Goal: Task Accomplishment & Management: Manage account settings

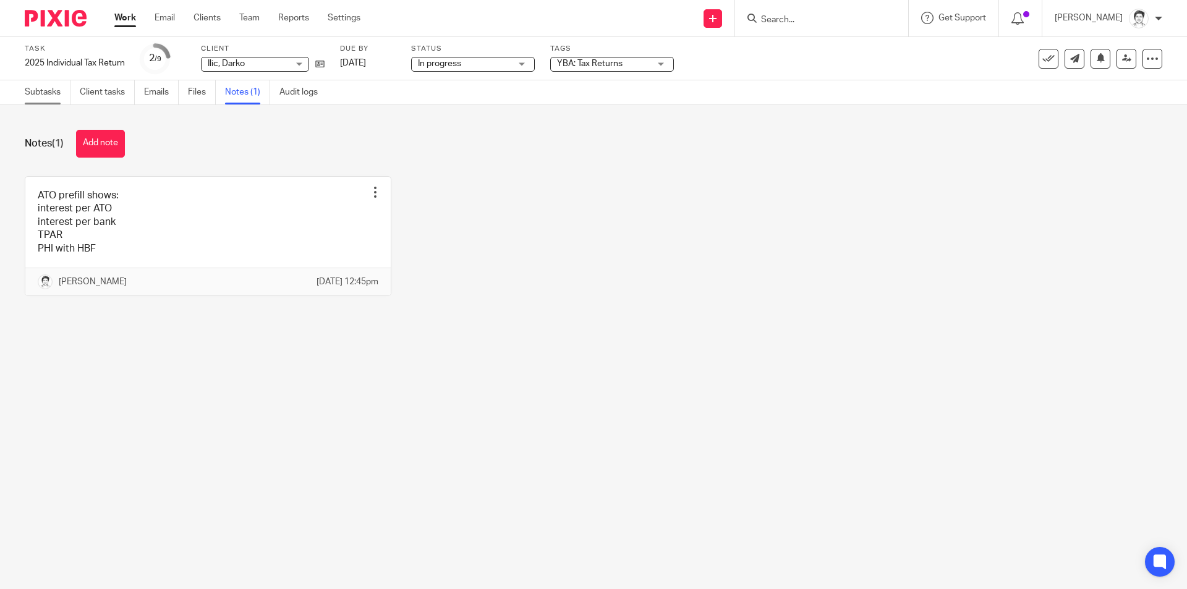
click at [48, 98] on link "Subtasks" at bounding box center [48, 92] width 46 height 24
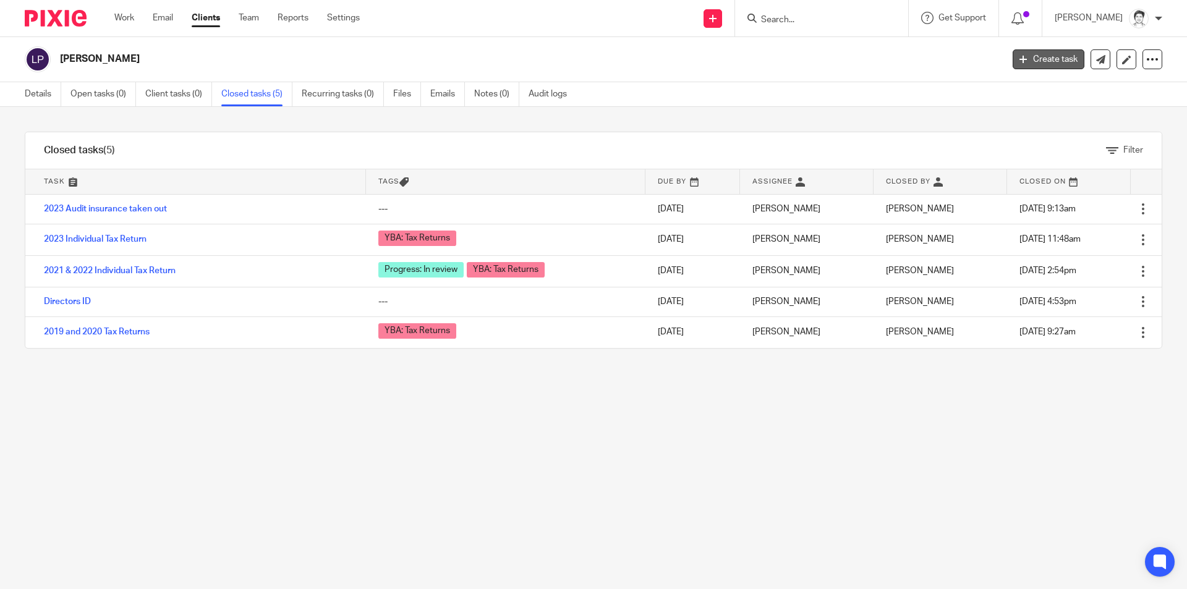
click at [1039, 56] on link "Create task" at bounding box center [1049, 59] width 72 height 20
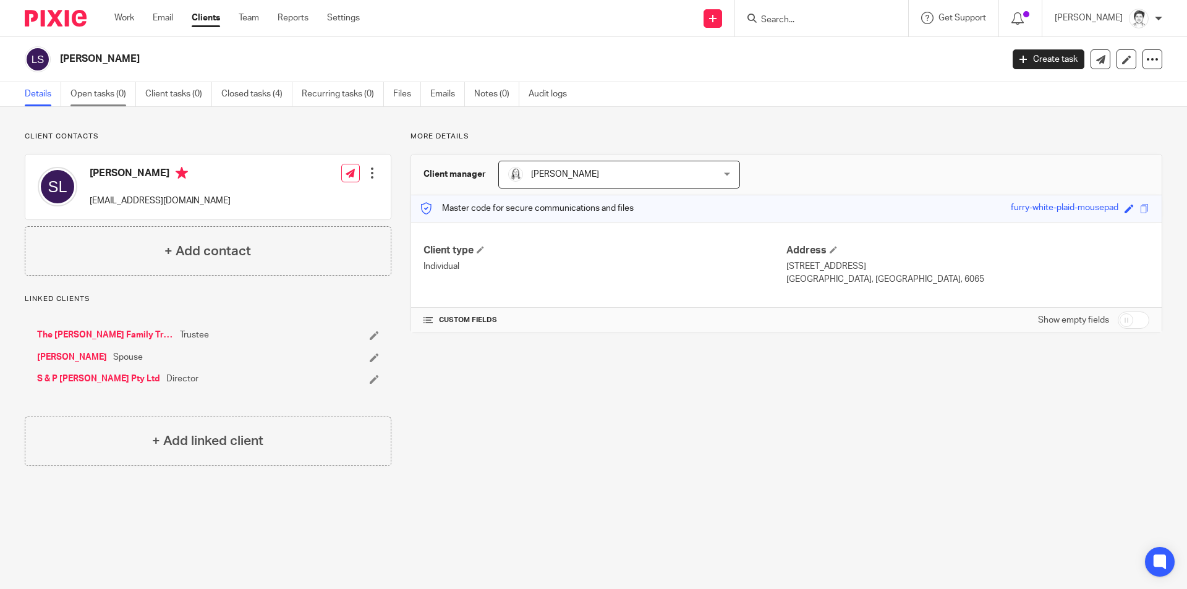
click at [96, 89] on link "Open tasks (0)" at bounding box center [103, 94] width 66 height 24
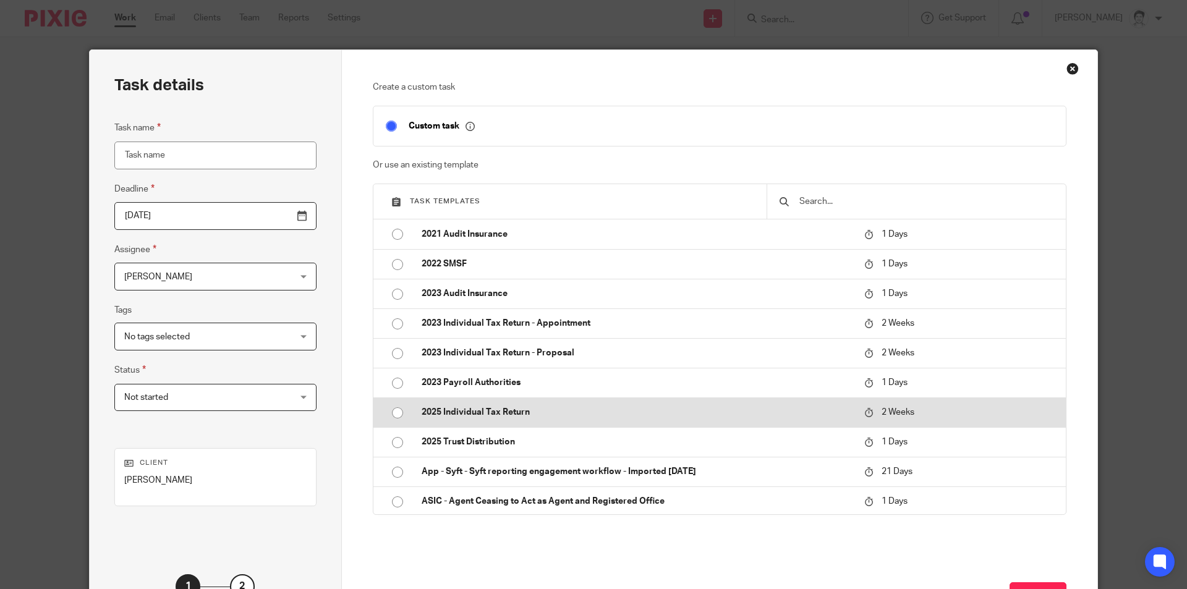
click at [490, 410] on p "2025 Individual Tax Return" at bounding box center [637, 412] width 430 height 12
type input "2025-10-10"
type input "2025 Individual Tax Return"
checkbox input "false"
radio input "true"
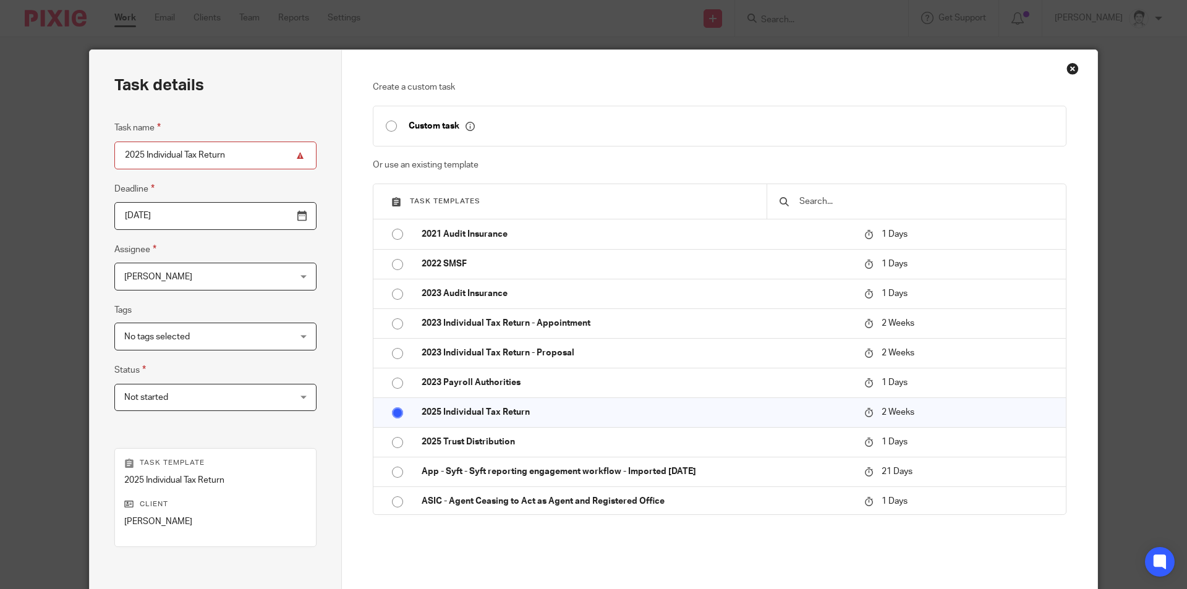
click at [119, 155] on input "2025 Individual Tax Return" at bounding box center [215, 156] width 202 height 28
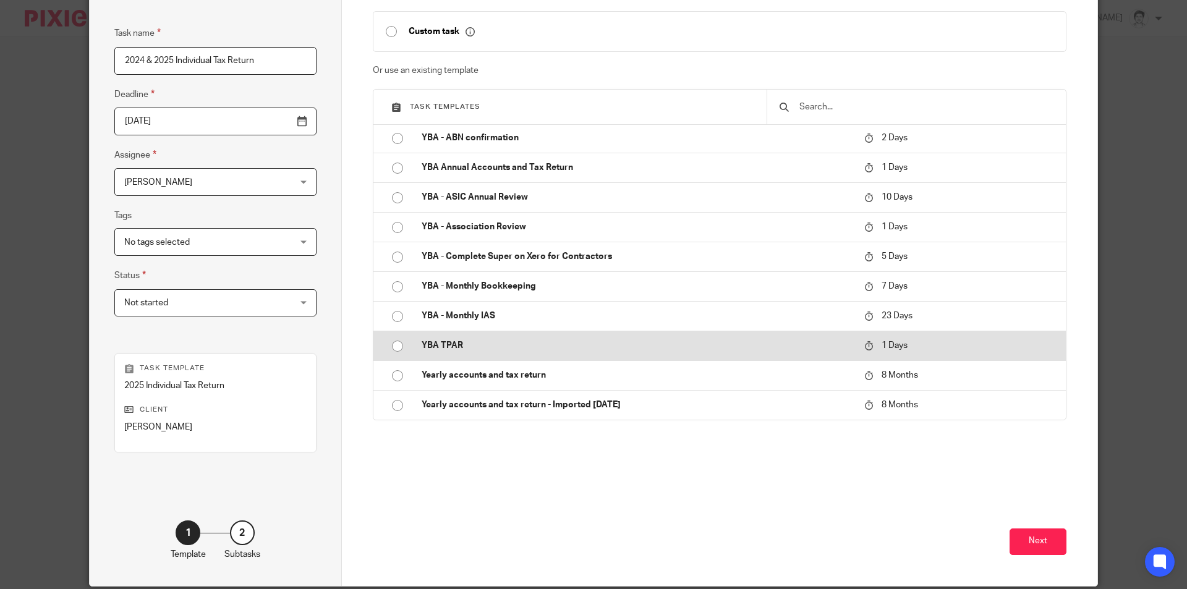
scroll to position [142, 0]
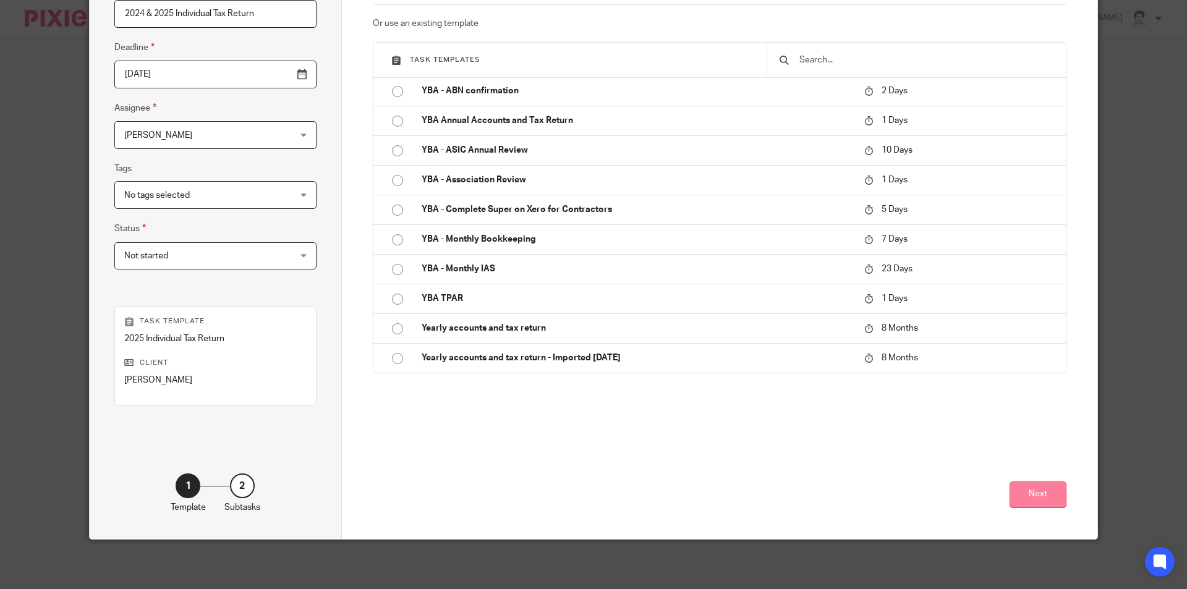
type input "2024 & 2025 Individual Tax Return"
click at [1027, 490] on button "Next" at bounding box center [1038, 495] width 57 height 27
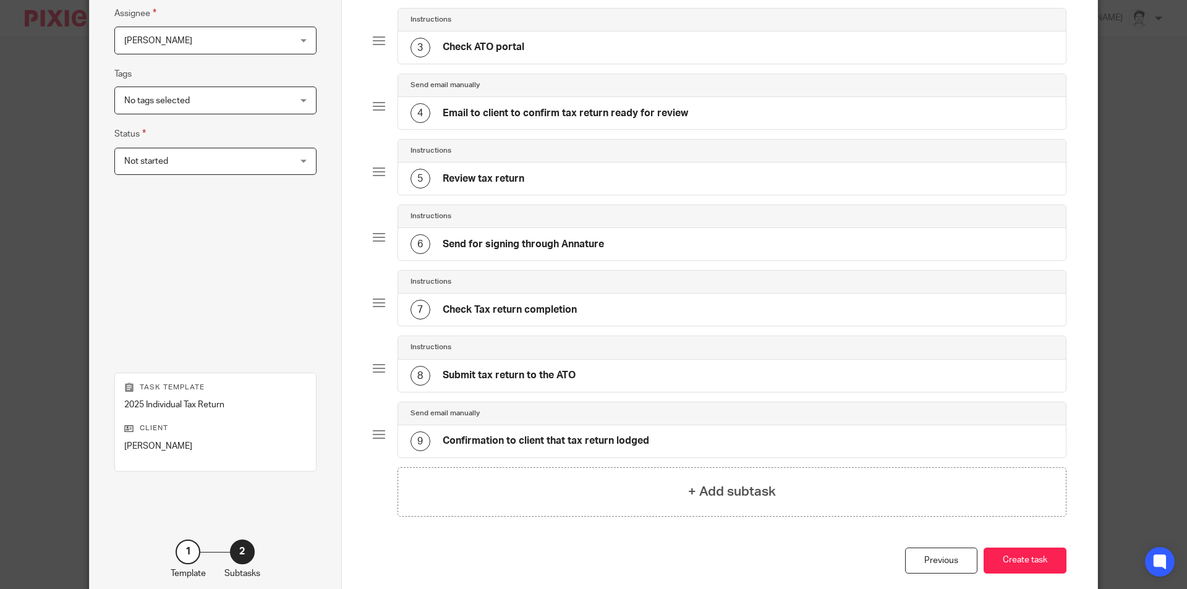
scroll to position [302, 0]
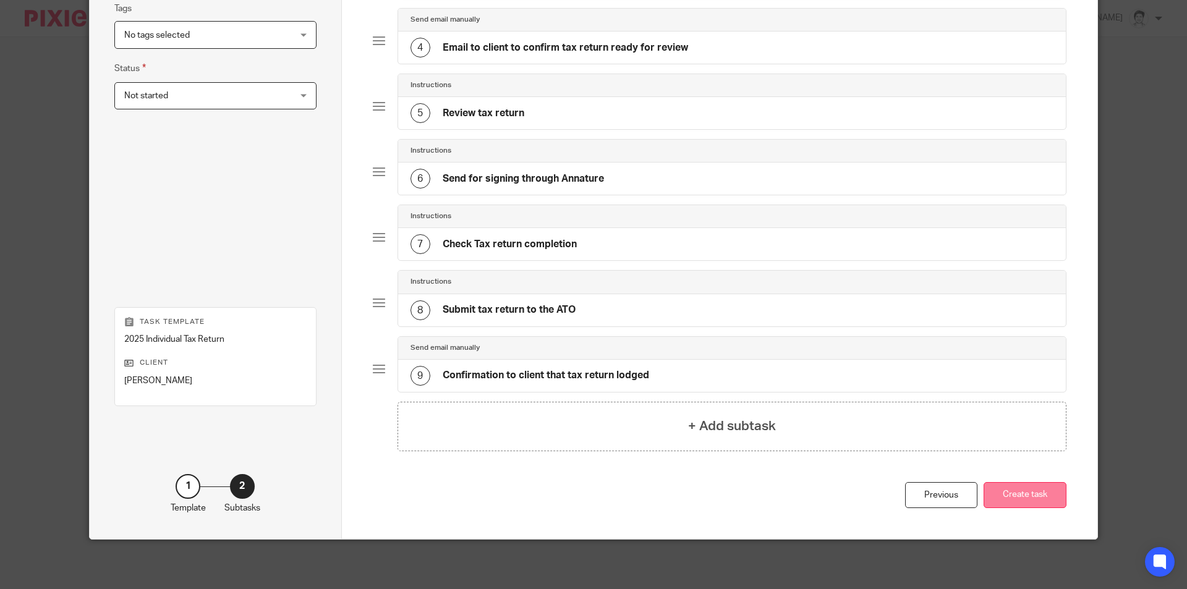
click at [1006, 490] on button "Create task" at bounding box center [1025, 495] width 83 height 27
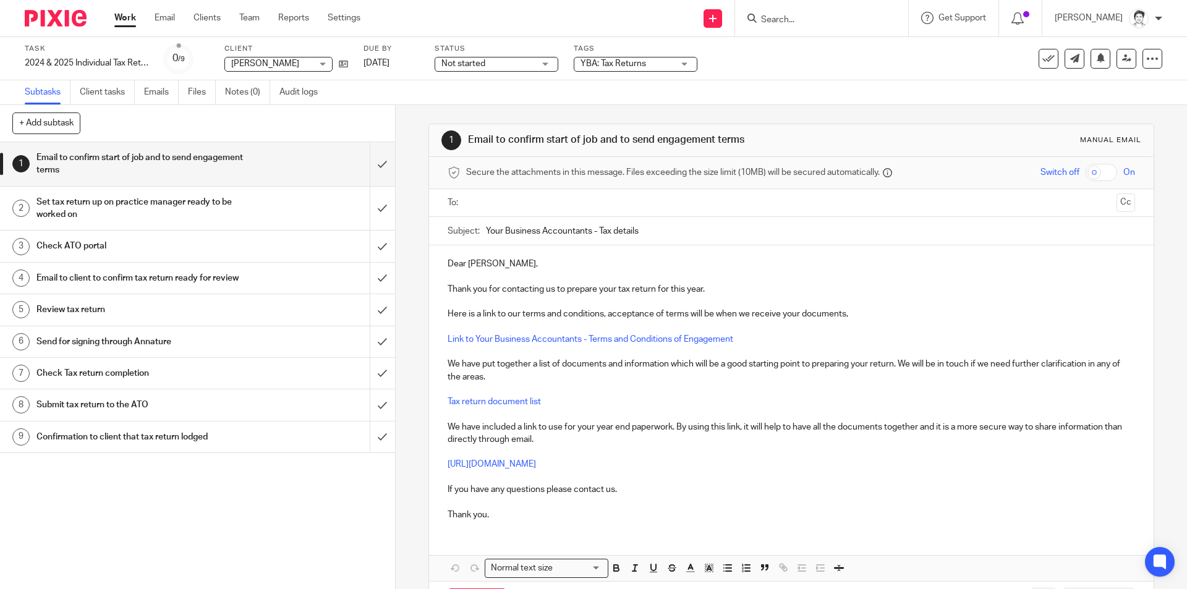
click at [498, 206] on input "text" at bounding box center [791, 203] width 641 height 14
click at [710, 289] on p "Thank you for contacting us to prepare your tax return for this year." at bounding box center [791, 292] width 687 height 12
click at [883, 289] on p "Thank you for contacting us to prepare your tax return for yourself and Sandy f…" at bounding box center [791, 292] width 687 height 12
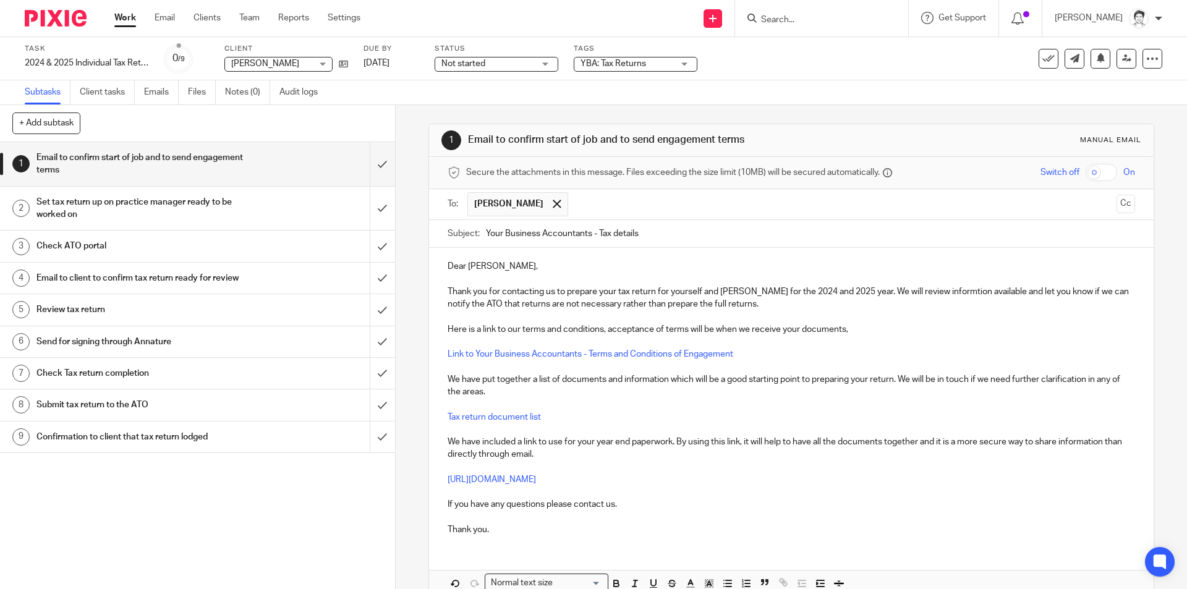
click at [694, 305] on p "Thank you for contacting us to prepare your tax return for yourself and Sandy f…" at bounding box center [791, 298] width 687 height 25
click at [696, 309] on p "Thank you for contacting us to prepare your tax return for yourself and Sandy f…" at bounding box center [791, 298] width 687 height 25
click at [693, 309] on p "Thank you for contacting us to prepare your tax return for yourself and Sandy f…" at bounding box center [791, 298] width 687 height 25
drag, startPoint x: 701, startPoint y: 300, endPoint x: 686, endPoint y: 307, distance: 16.0
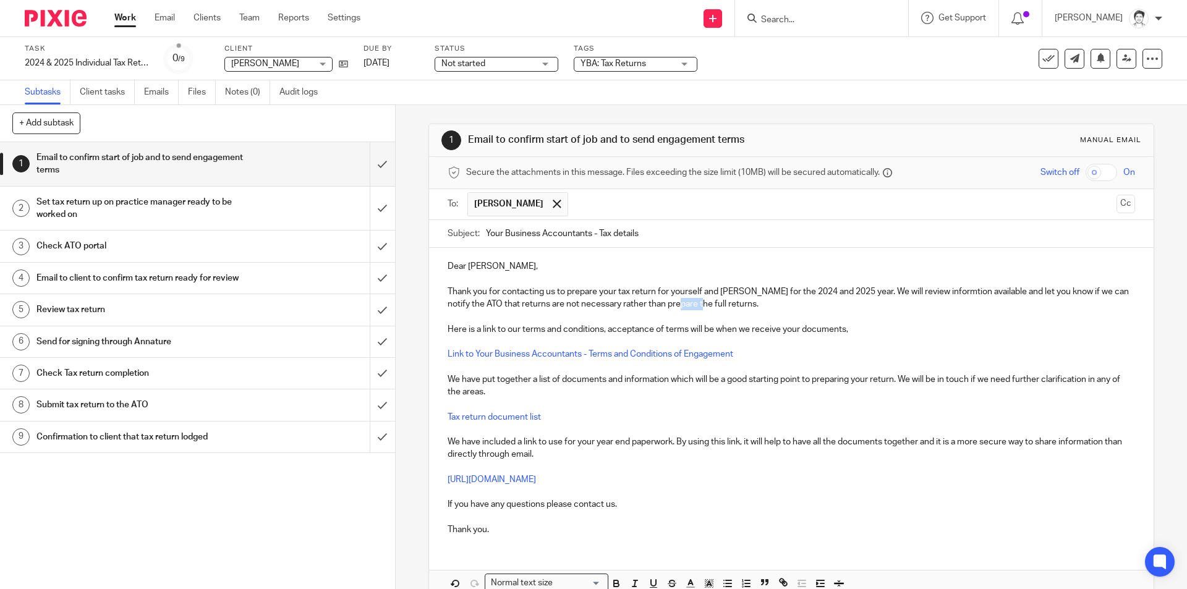
click at [686, 307] on p "Thank you for contacting us to prepare your tax return for yourself and Sandy f…" at bounding box center [791, 298] width 687 height 25
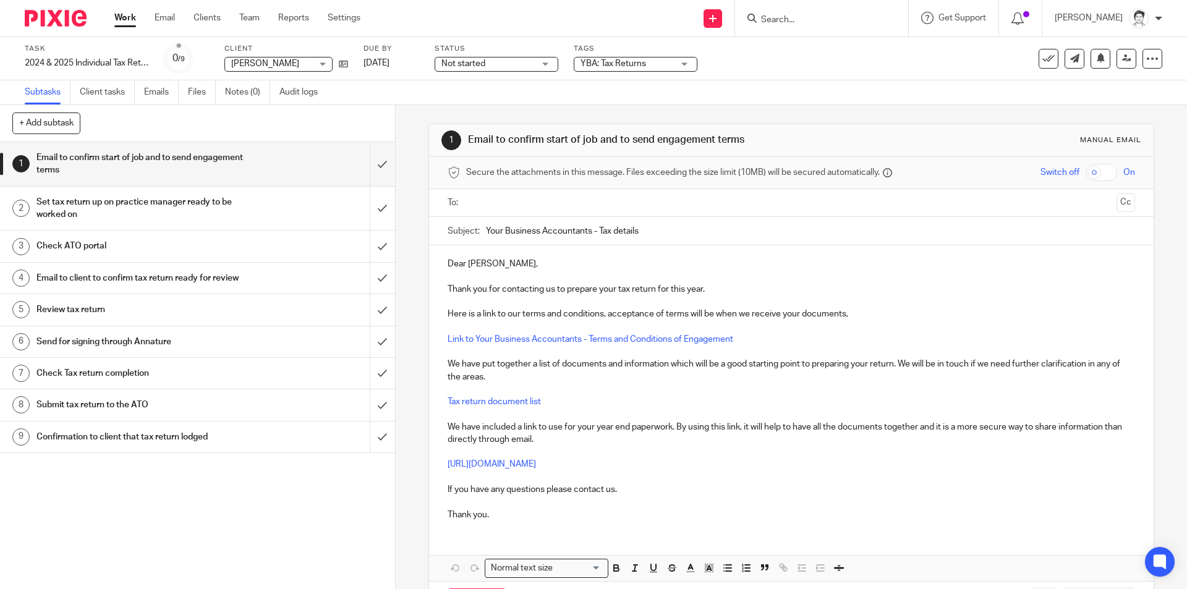
click at [714, 288] on p "Thank you for contacting us to prepare your tax return for this year." at bounding box center [791, 289] width 687 height 12
click at [892, 291] on p "Thank you for contacting us to prepare your tax returns for yourself and Sandy …" at bounding box center [791, 289] width 687 height 12
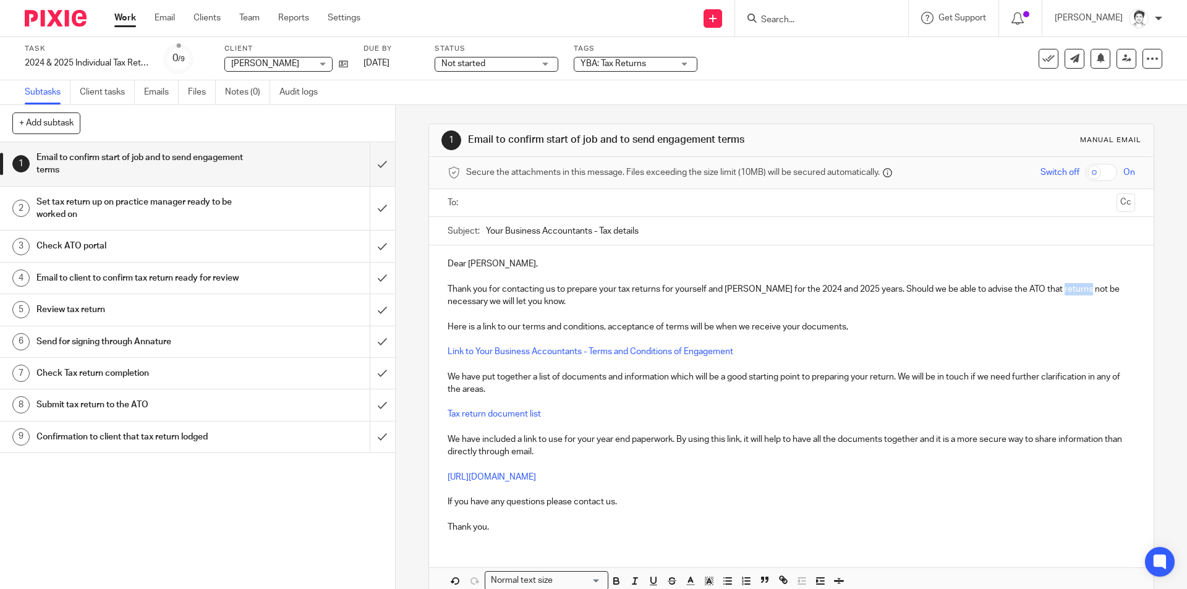
drag, startPoint x: 1052, startPoint y: 291, endPoint x: 1079, endPoint y: 295, distance: 26.9
click at [1079, 295] on p "Thank you for contacting us to prepare your tax returns for yourself and Sandy …" at bounding box center [791, 295] width 687 height 25
drag, startPoint x: 706, startPoint y: 480, endPoint x: 439, endPoint y: 476, distance: 267.2
click at [439, 476] on div "Dear Paul, Thank you for contacting us to prepare your tax returns for yourself…" at bounding box center [791, 393] width 724 height 297
click at [579, 524] on button "Edit" at bounding box center [593, 523] width 28 height 20
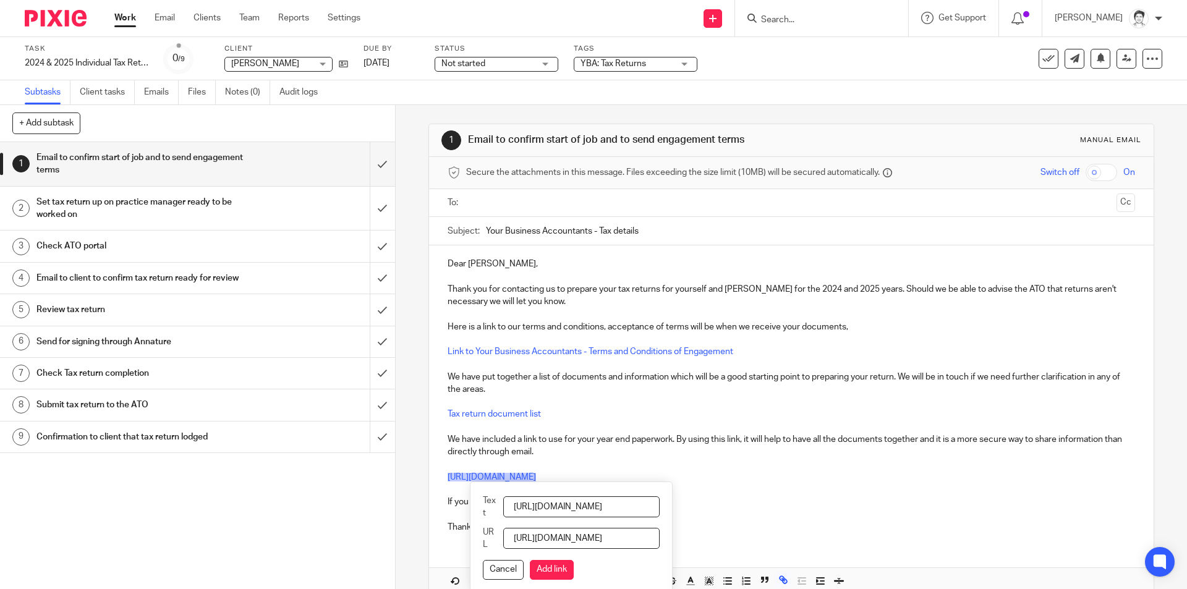
scroll to position [0, 139]
drag, startPoint x: 519, startPoint y: 510, endPoint x: 1008, endPoint y: 533, distance: 489.7
click at [1008, 533] on div "Dear Paul, Thank you for contacting us to prepare your tax returns for yourself…" at bounding box center [791, 419] width 724 height 348
type input "Please use this link to upload your information"
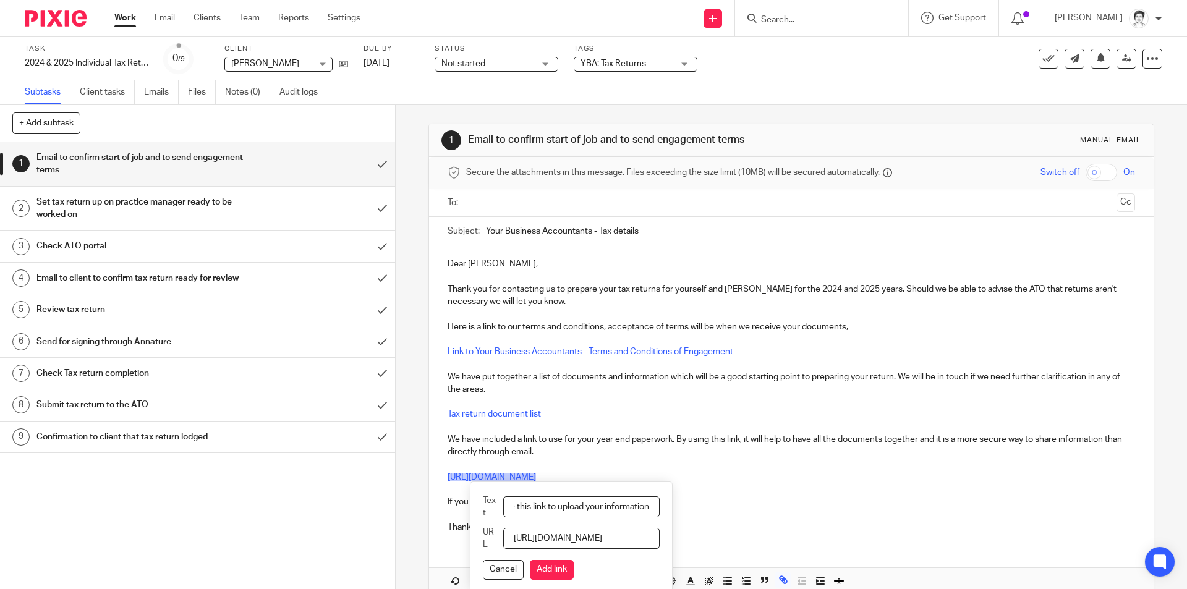
scroll to position [0, 69]
click at [555, 568] on button "Add link" at bounding box center [552, 570] width 44 height 20
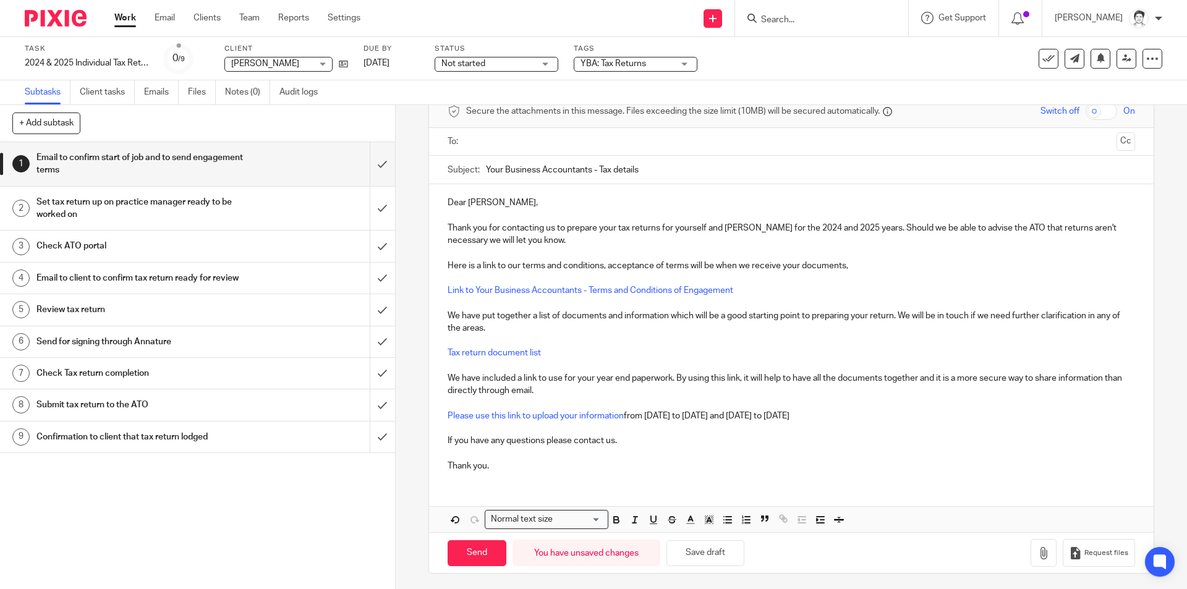
scroll to position [64, 0]
click at [476, 550] on input "Send" at bounding box center [477, 550] width 59 height 27
click at [503, 133] on input "text" at bounding box center [791, 139] width 641 height 14
click at [484, 548] on input "Send" at bounding box center [477, 553] width 59 height 27
type input "Sent"
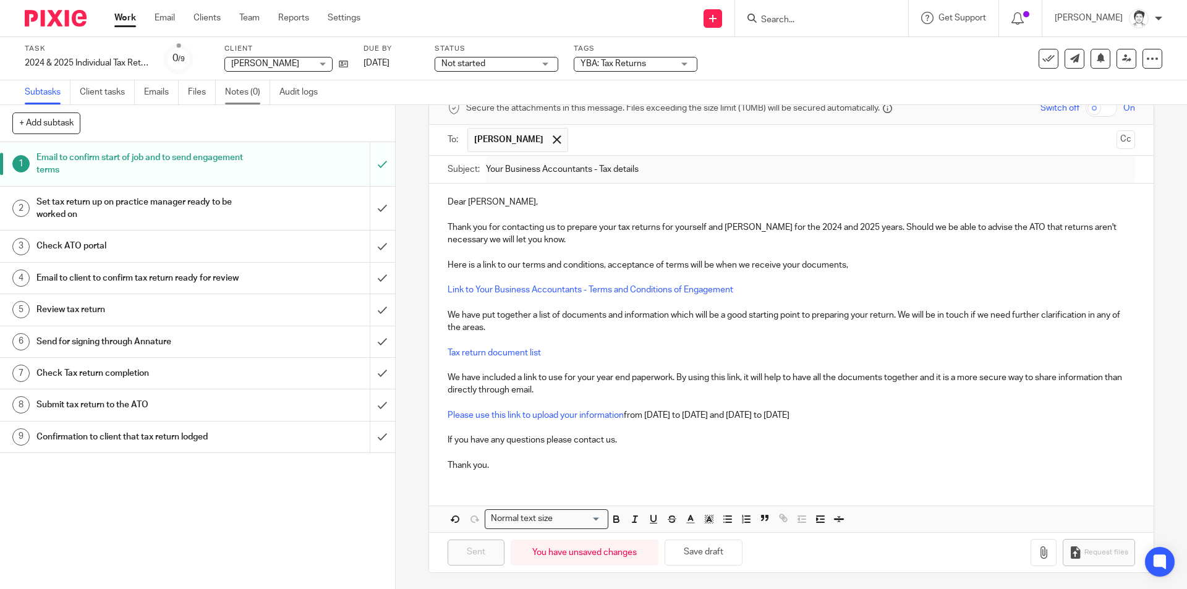
click at [236, 90] on link "Notes (0)" at bounding box center [247, 92] width 45 height 24
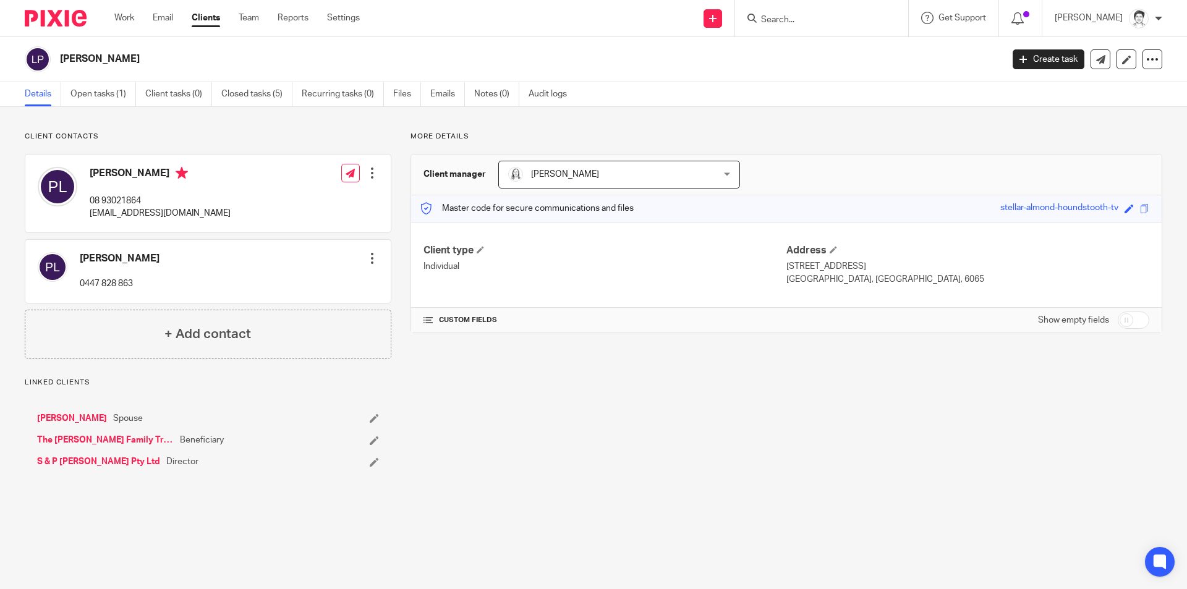
click at [96, 438] on link "The [PERSON_NAME] Family Trust" at bounding box center [105, 440] width 137 height 12
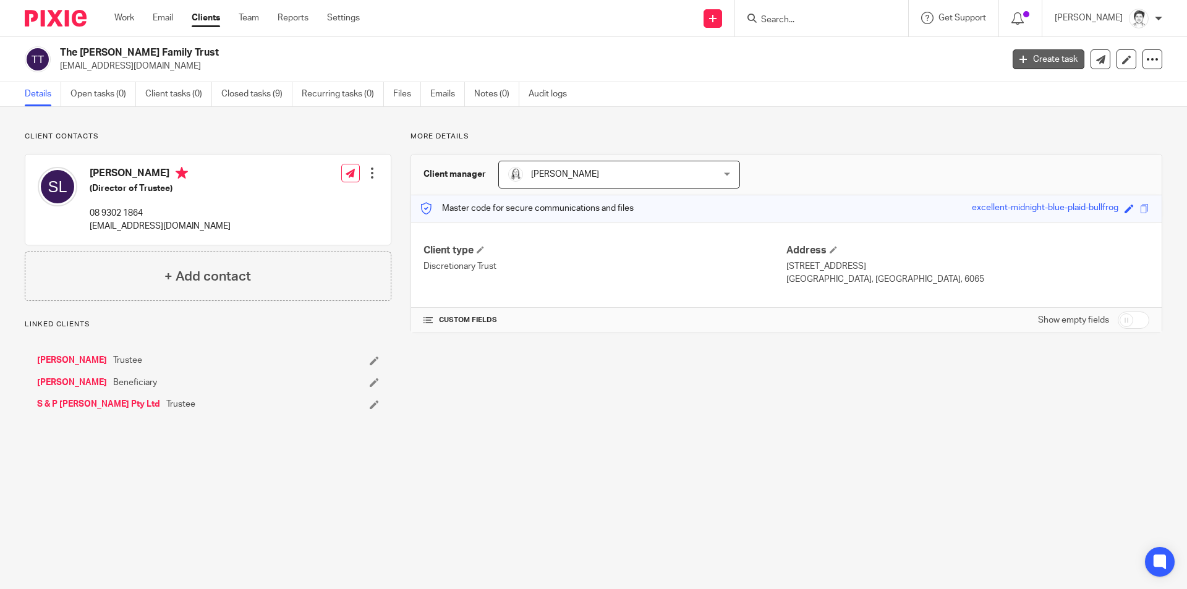
click at [1020, 61] on icon at bounding box center [1023, 59] width 7 height 7
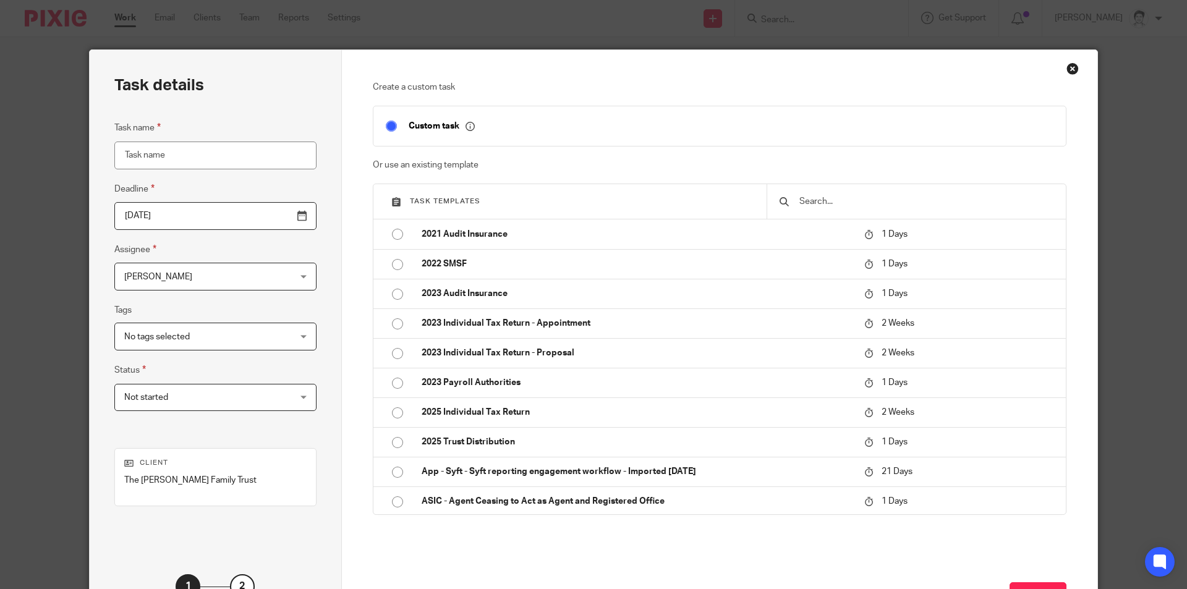
click at [187, 162] on input "Task name" at bounding box center [215, 156] width 202 height 28
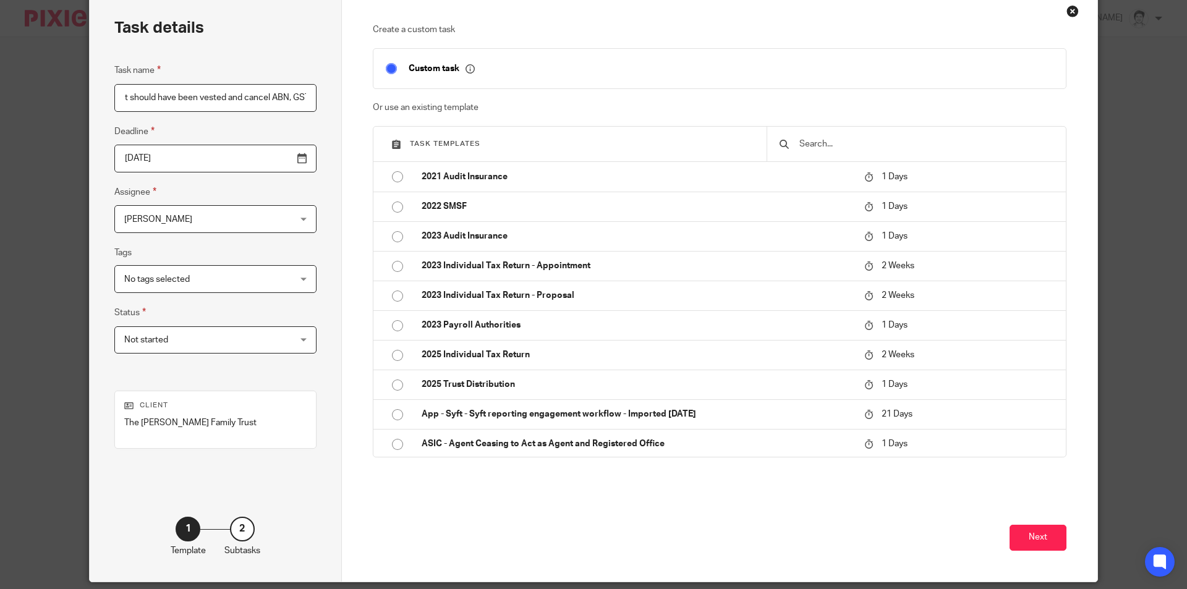
scroll to position [100, 0]
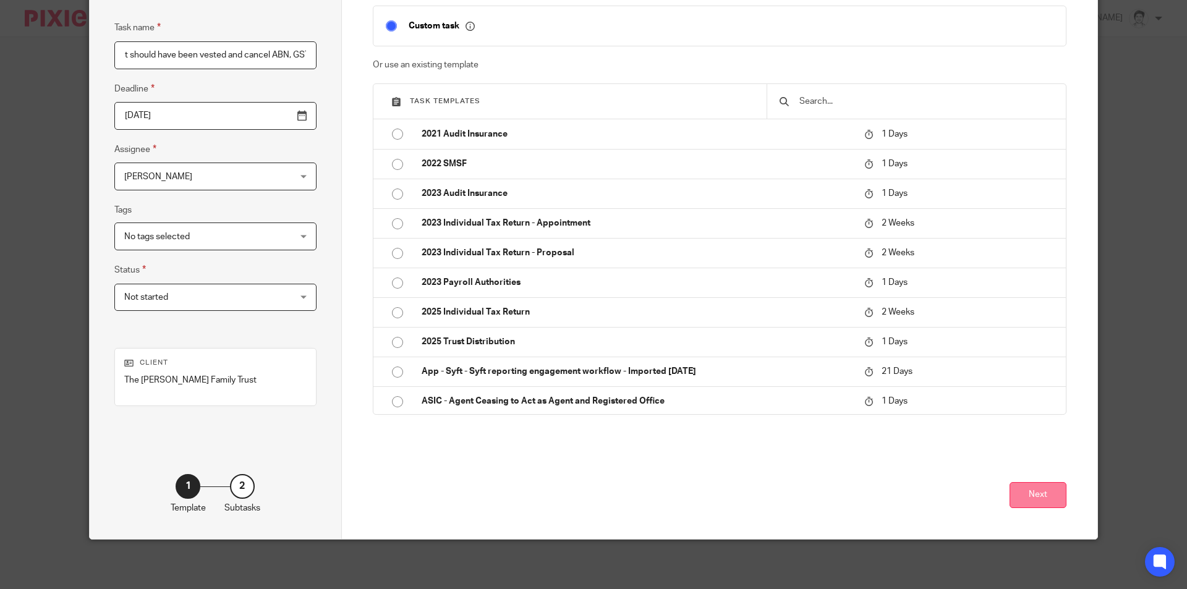
type input "The Lavell Family Trust should have been vested and cancel ABN, GST etc"
click at [1024, 497] on button "Next" at bounding box center [1038, 495] width 57 height 27
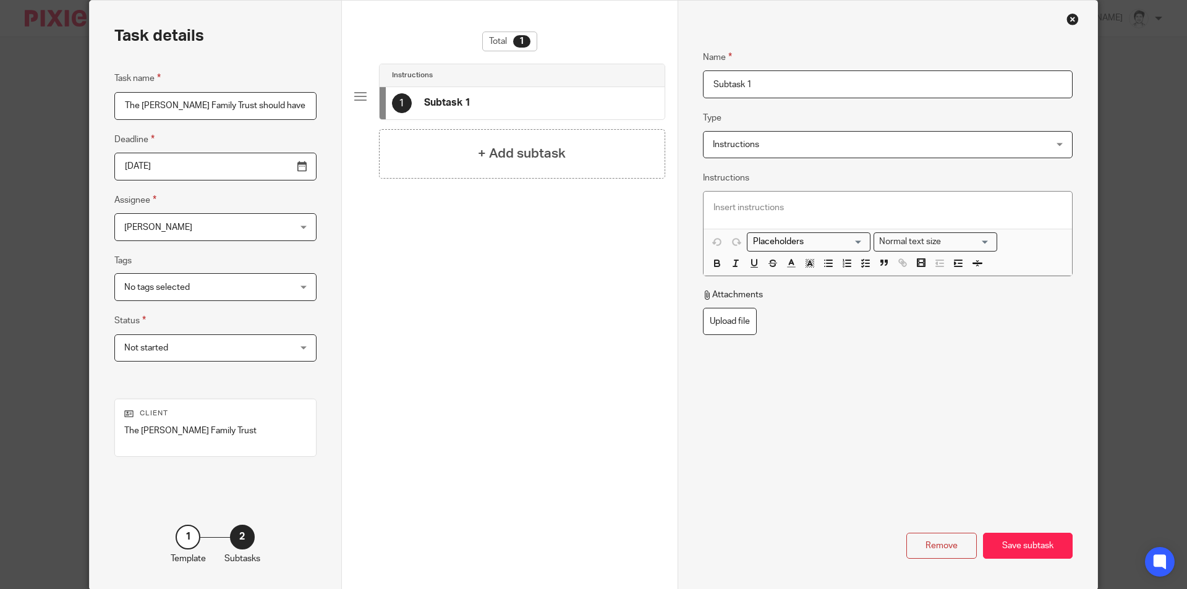
scroll to position [0, 0]
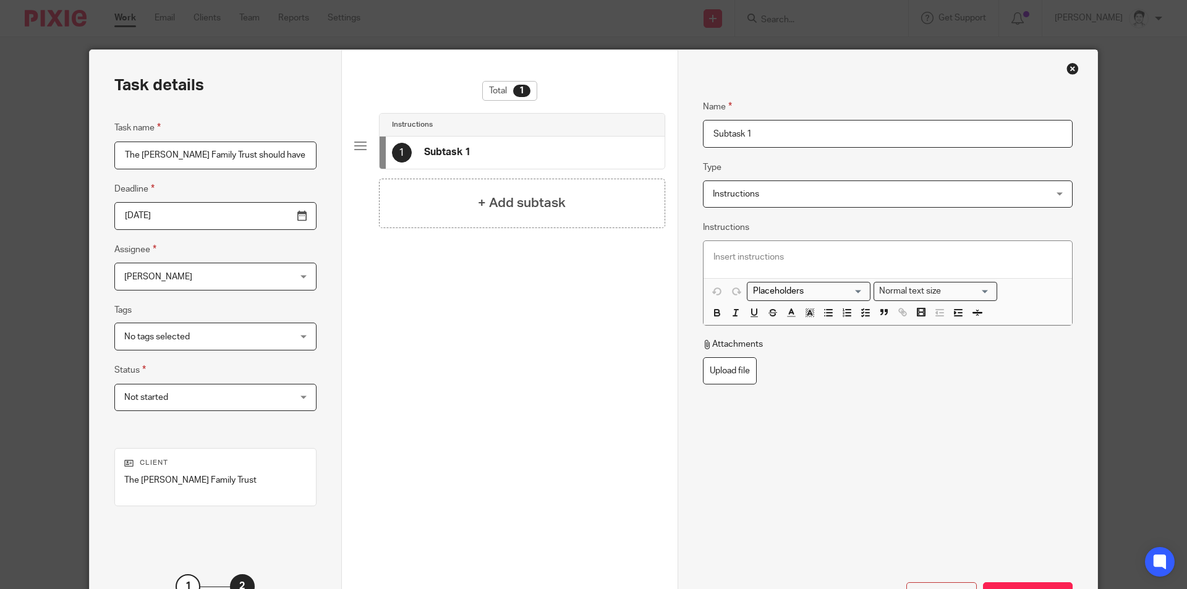
drag, startPoint x: 766, startPoint y: 132, endPoint x: 610, endPoint y: 133, distance: 155.2
click at [610, 134] on div "Task details Task name The Lavell Family Trust should have been vested and canc…" at bounding box center [594, 344] width 1008 height 589
type input "E"
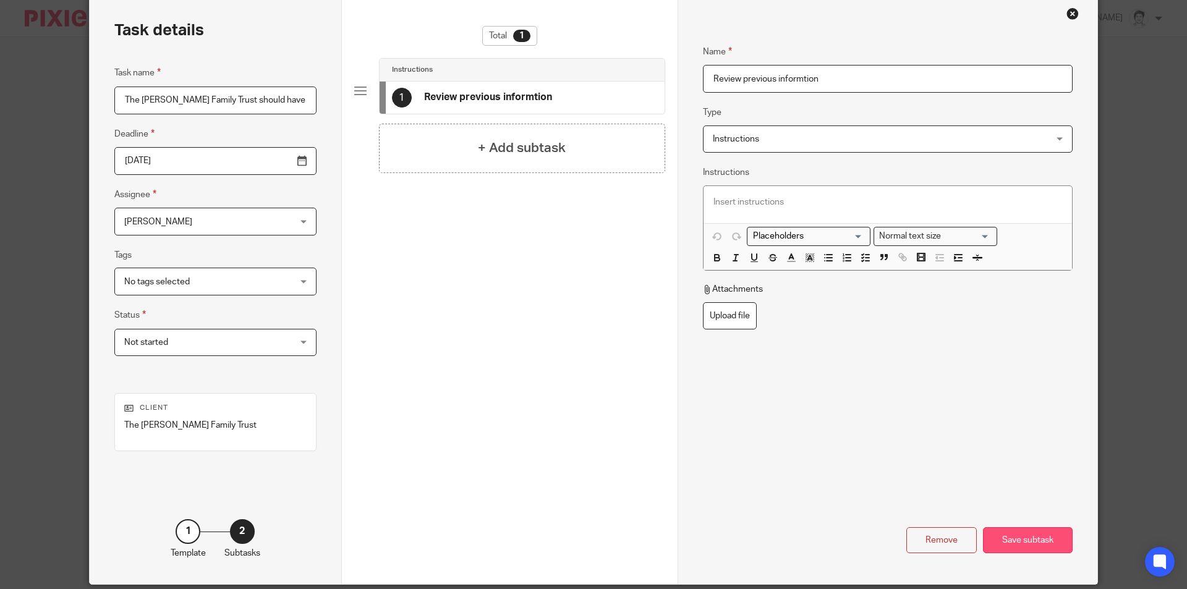
scroll to position [100, 0]
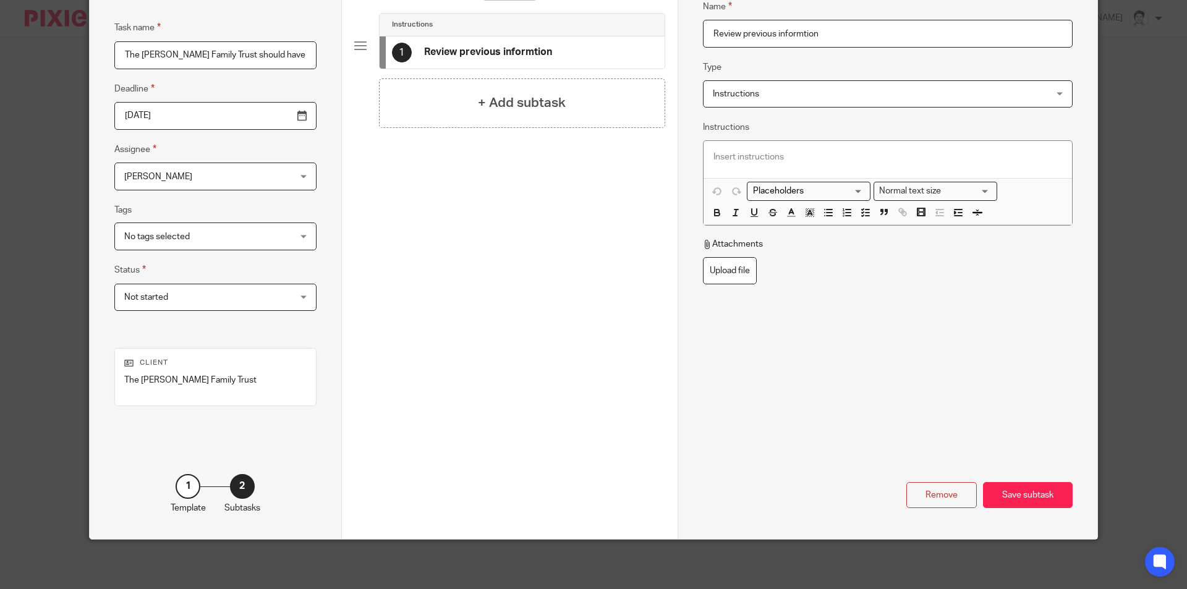
type input "Review previous informtion"
click at [1046, 497] on div "Save subtask" at bounding box center [1028, 495] width 90 height 27
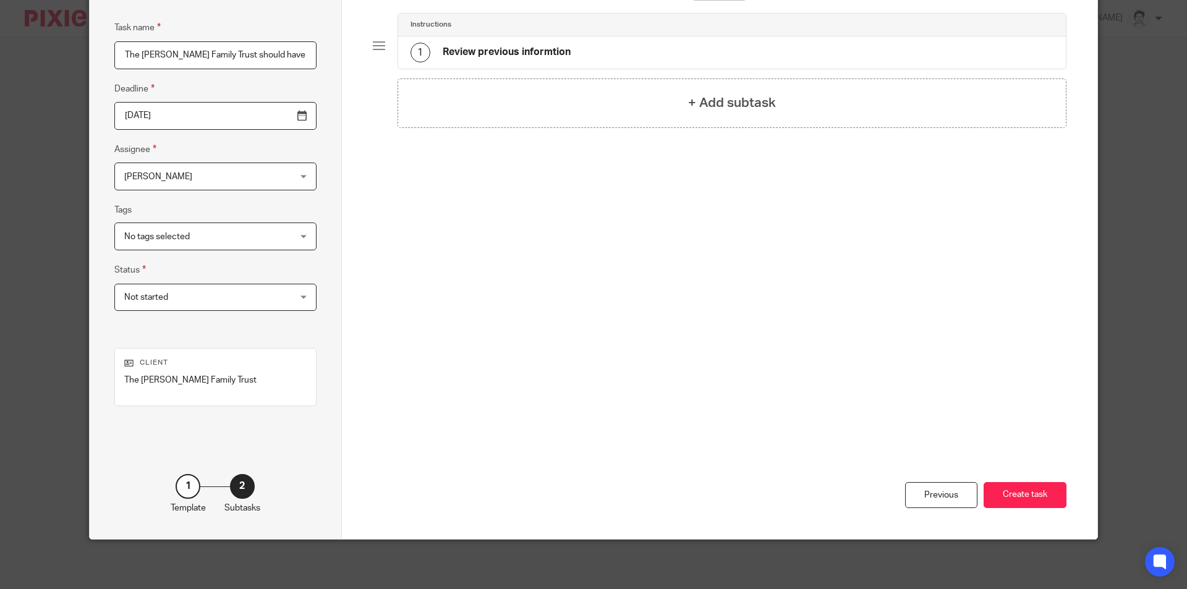
click at [693, 103] on h4 "+ Add subtask" at bounding box center [732, 102] width 88 height 19
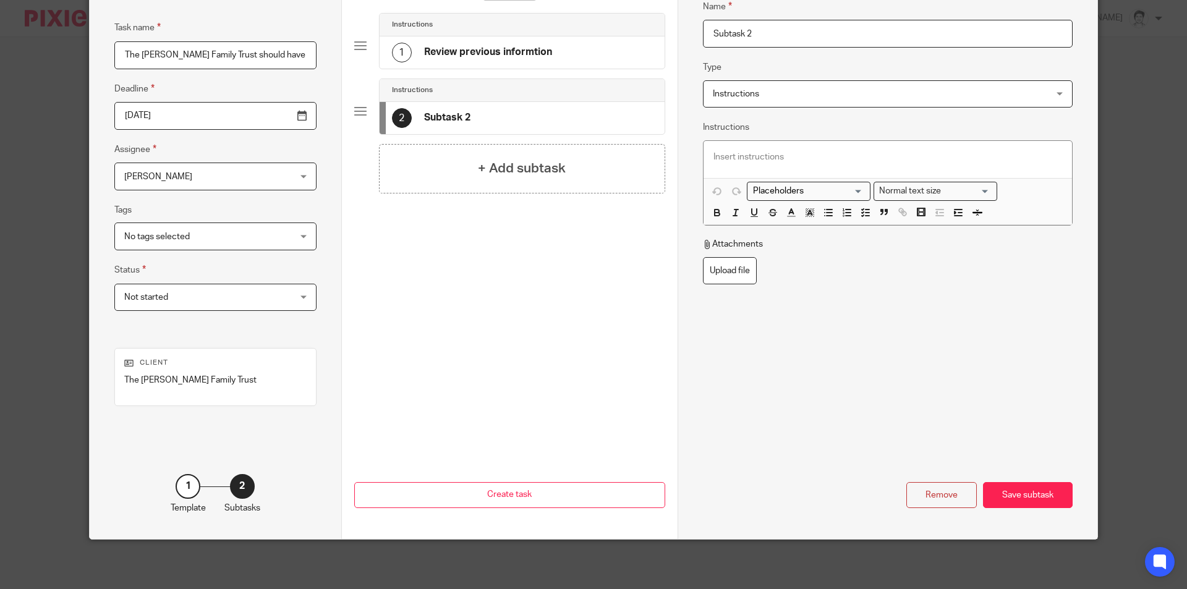
drag, startPoint x: 778, startPoint y: 32, endPoint x: 594, endPoint y: 31, distance: 184.3
click at [594, 31] on div "Task details Task name The Lavell Family Trust should have been vested and canc…" at bounding box center [594, 244] width 1008 height 589
type input "Cancel Registrations and vest trust"
click at [1049, 495] on div "Save subtask" at bounding box center [1028, 495] width 90 height 27
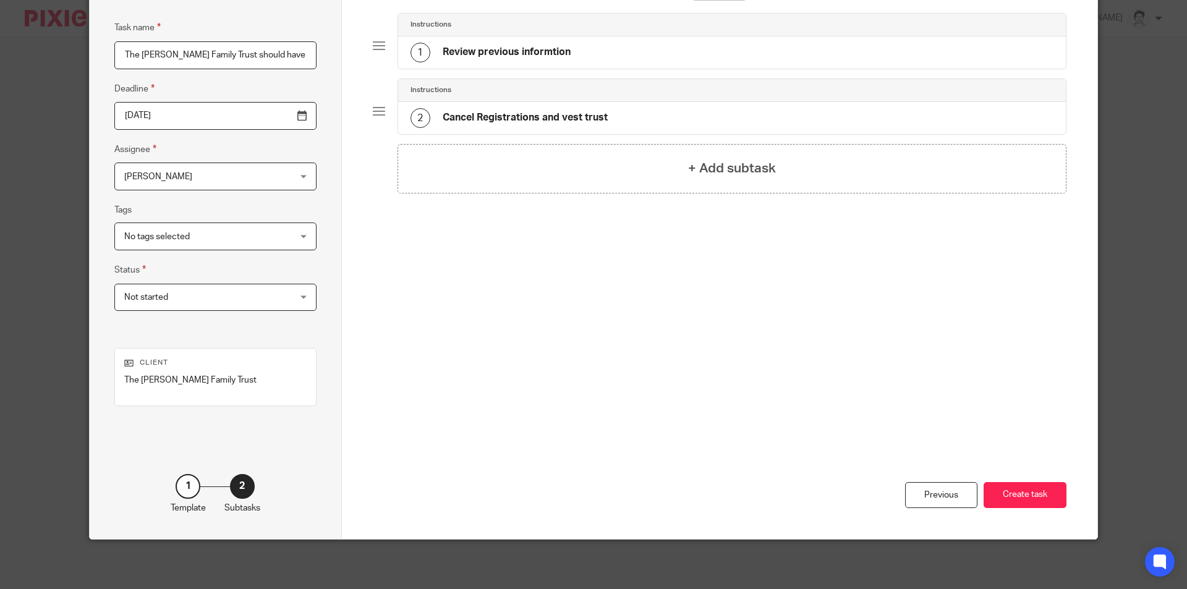
drag, startPoint x: 1026, startPoint y: 490, endPoint x: 885, endPoint y: 405, distance: 165.3
click at [1026, 490] on button "Create task" at bounding box center [1025, 495] width 83 height 27
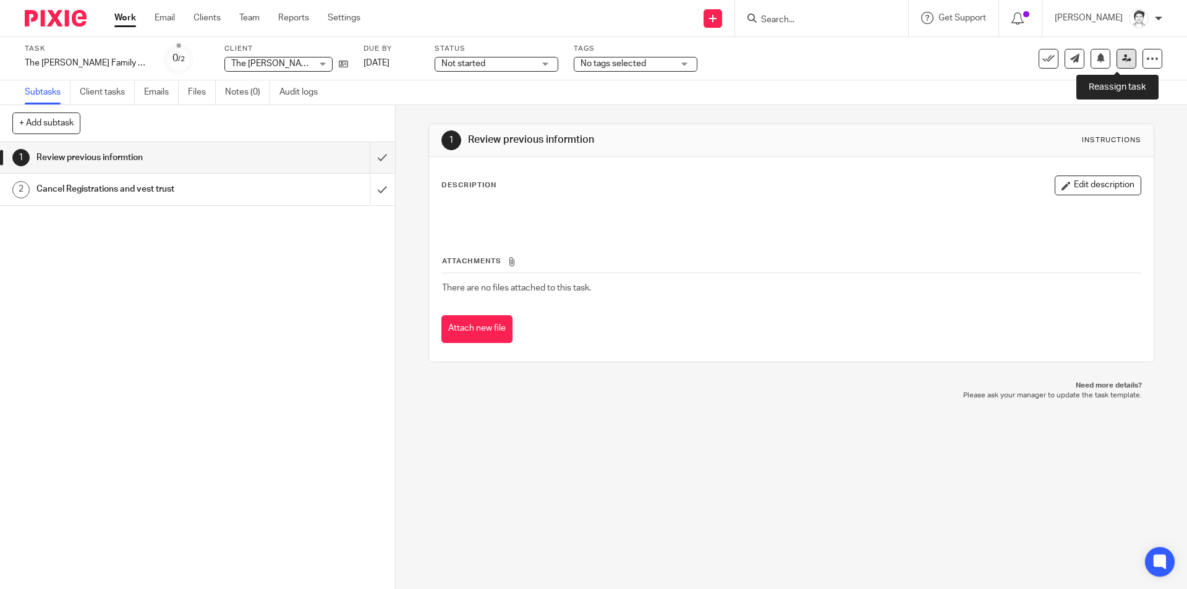
click at [1122, 56] on icon at bounding box center [1126, 58] width 9 height 9
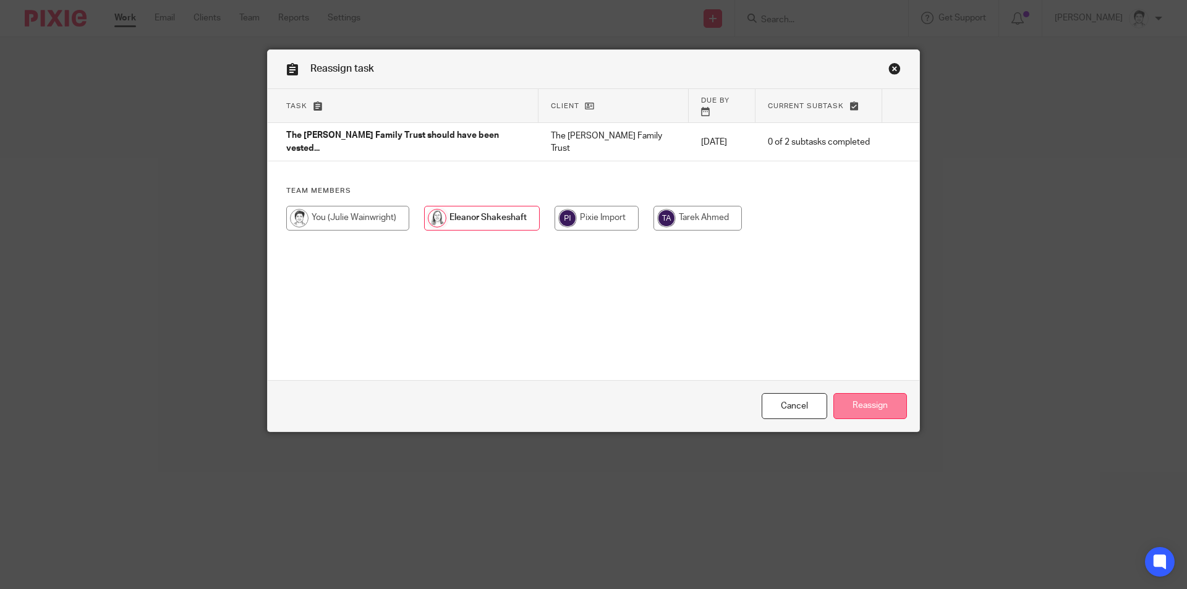
click at [876, 407] on input "Reassign" at bounding box center [871, 406] width 74 height 27
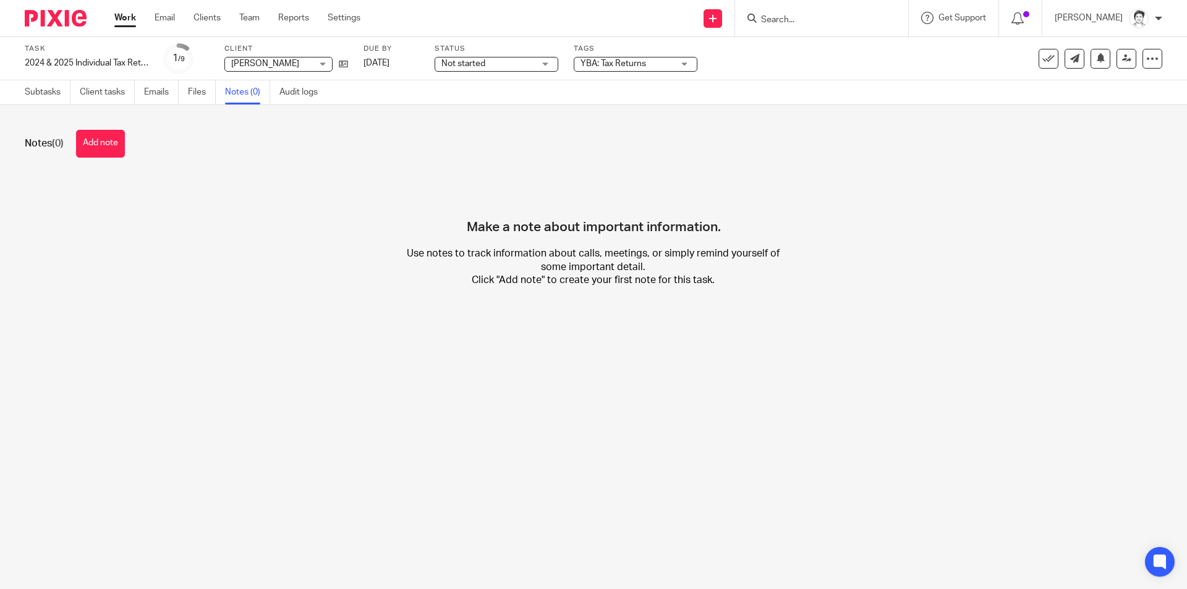
click at [88, 150] on button "Add note" at bounding box center [100, 144] width 49 height 28
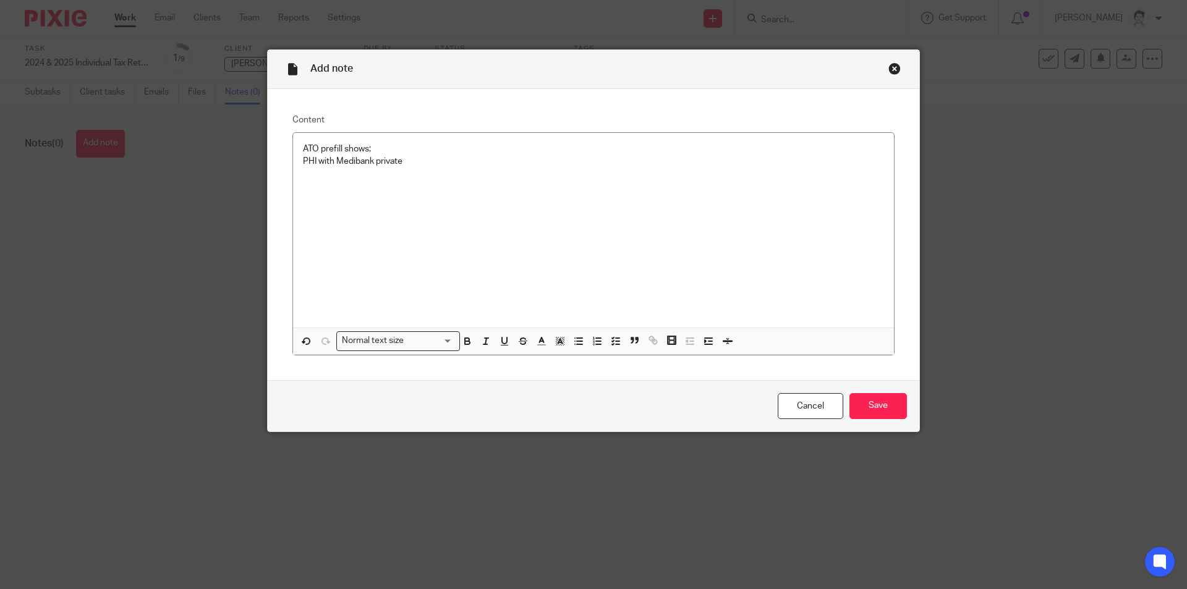
drag, startPoint x: 402, startPoint y: 170, endPoint x: 411, endPoint y: 164, distance: 11.1
click at [402, 170] on div "ATO prefill shows: PHI with Medibank private" at bounding box center [593, 230] width 601 height 195
click at [425, 161] on p "PHI with Medibank private" at bounding box center [593, 161] width 581 height 12
click at [303, 147] on p "ATO prefill shows:" at bounding box center [593, 149] width 581 height 12
click at [420, 161] on p "PHI with Medibank private" at bounding box center [593, 161] width 581 height 12
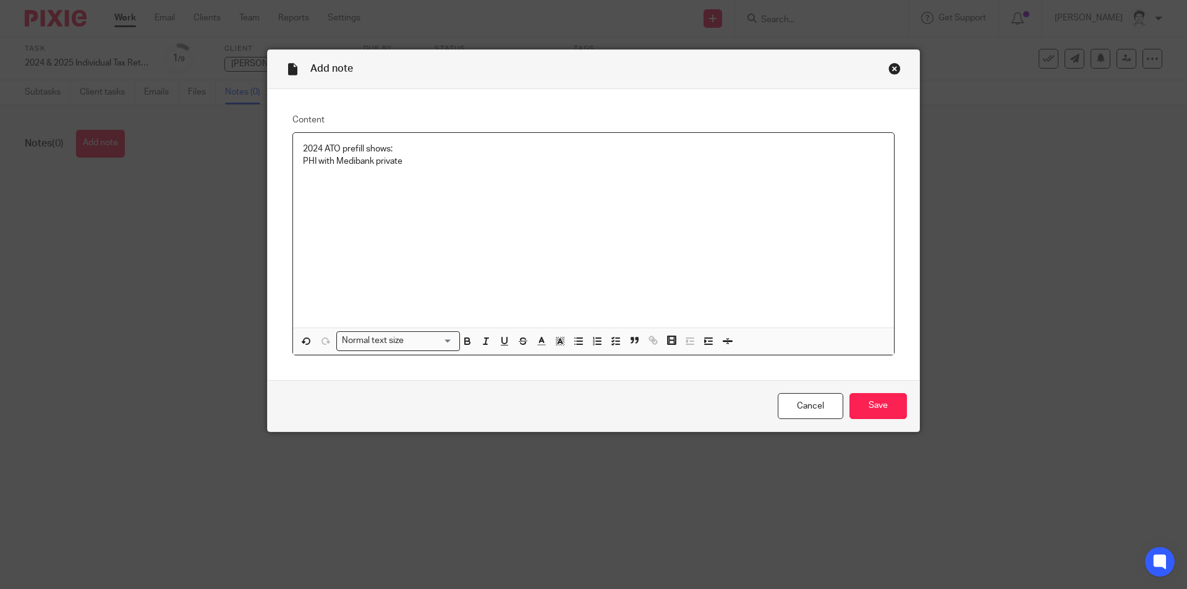
click at [303, 161] on p "PHI with Medibank private" at bounding box center [593, 161] width 581 height 12
click at [573, 337] on icon "button" at bounding box center [578, 341] width 11 height 11
click at [434, 169] on p at bounding box center [593, 174] width 581 height 12
click at [575, 346] on icon "button" at bounding box center [578, 341] width 11 height 11
drag, startPoint x: 359, startPoint y: 210, endPoint x: 386, endPoint y: 218, distance: 29.1
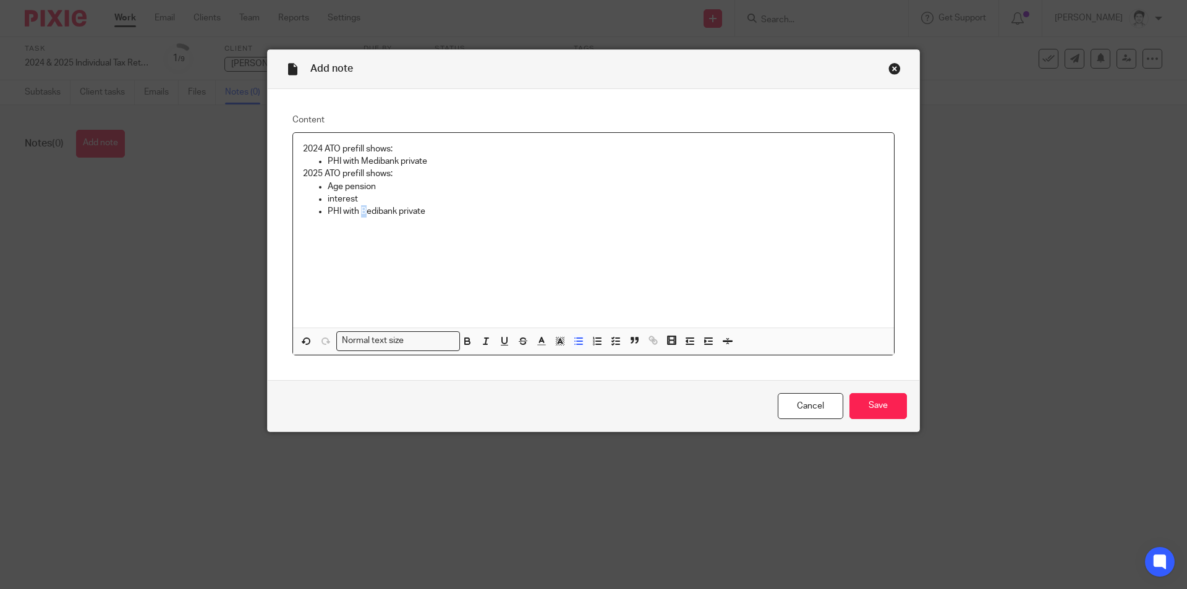
click at [367, 210] on p "PHI with Bedibank private" at bounding box center [606, 211] width 557 height 12
click at [878, 399] on input "Save" at bounding box center [879, 406] width 58 height 27
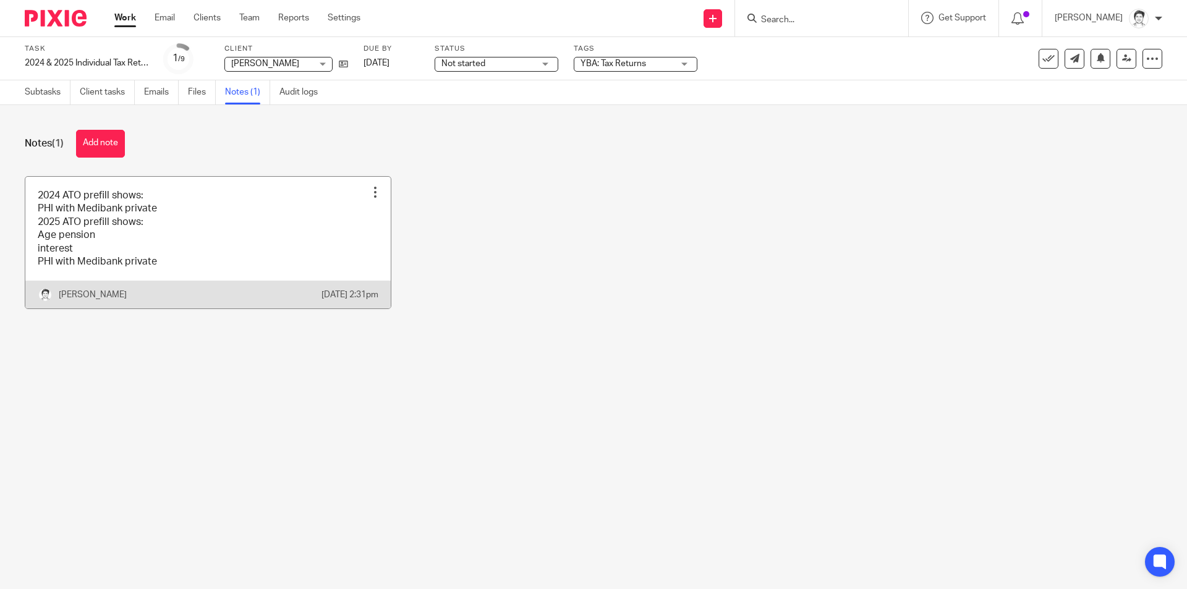
click at [194, 277] on link at bounding box center [207, 243] width 365 height 132
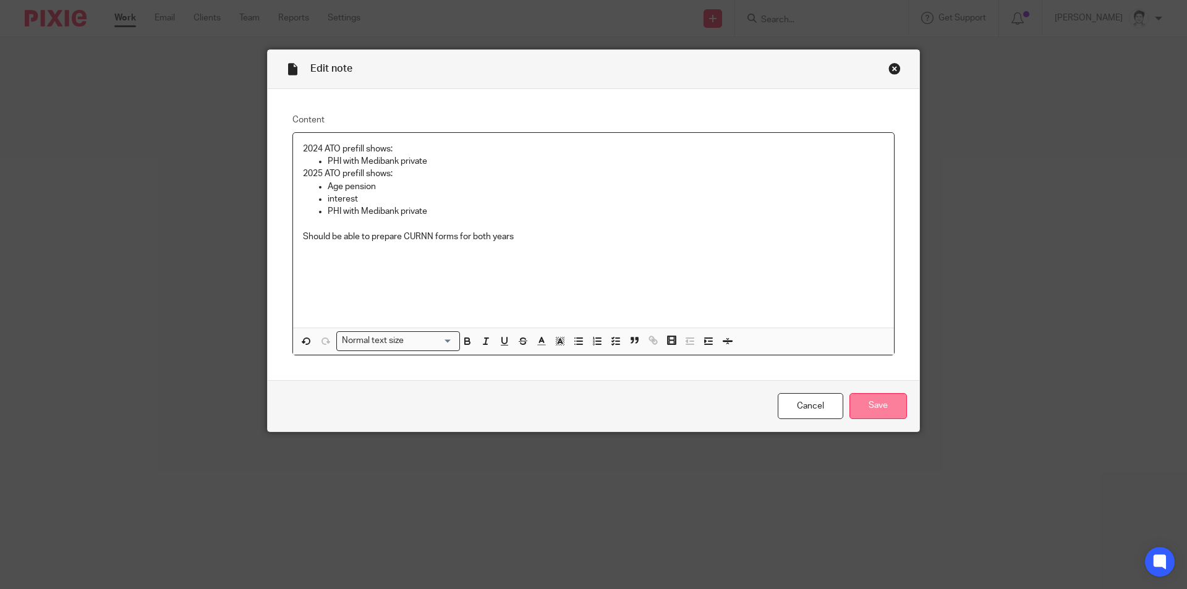
click at [876, 414] on input "Save" at bounding box center [879, 406] width 58 height 27
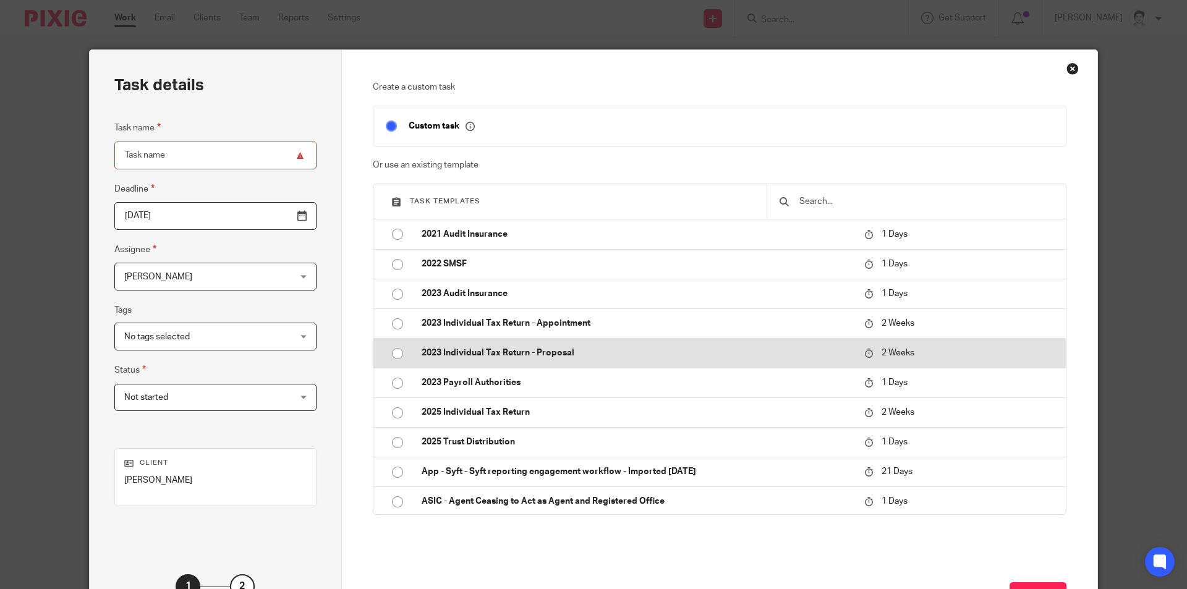
drag, startPoint x: 470, startPoint y: 412, endPoint x: 419, endPoint y: 361, distance: 72.1
click at [470, 412] on p "2025 Individual Tax Return" at bounding box center [637, 412] width 430 height 12
type input "[DATE]"
type input "2025 Individual Tax Return"
checkbox input "false"
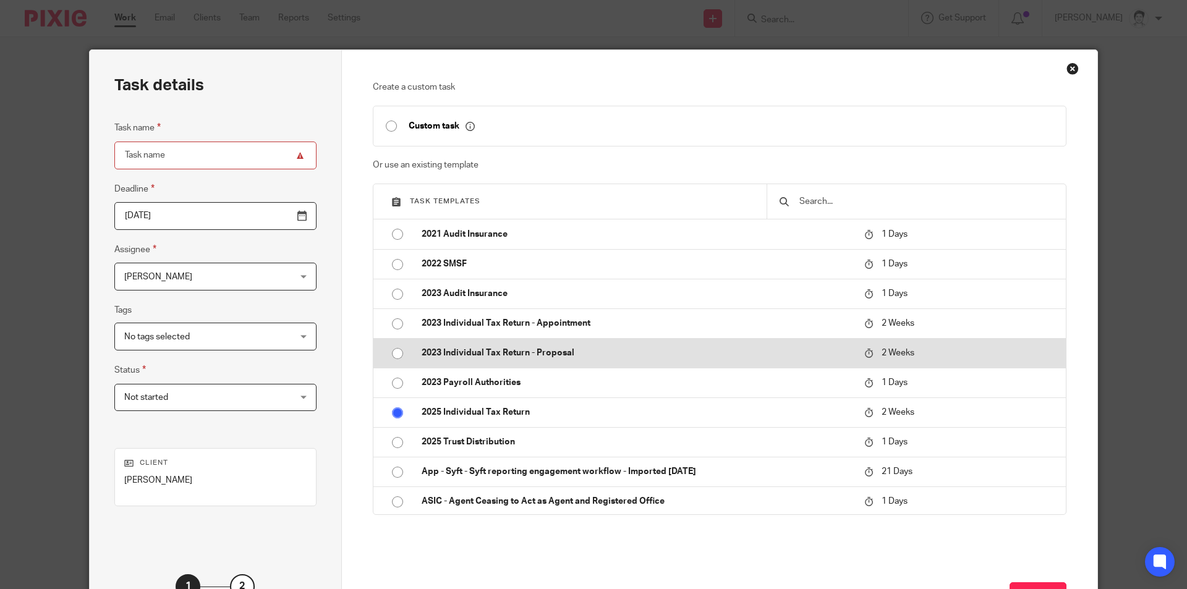
radio input "true"
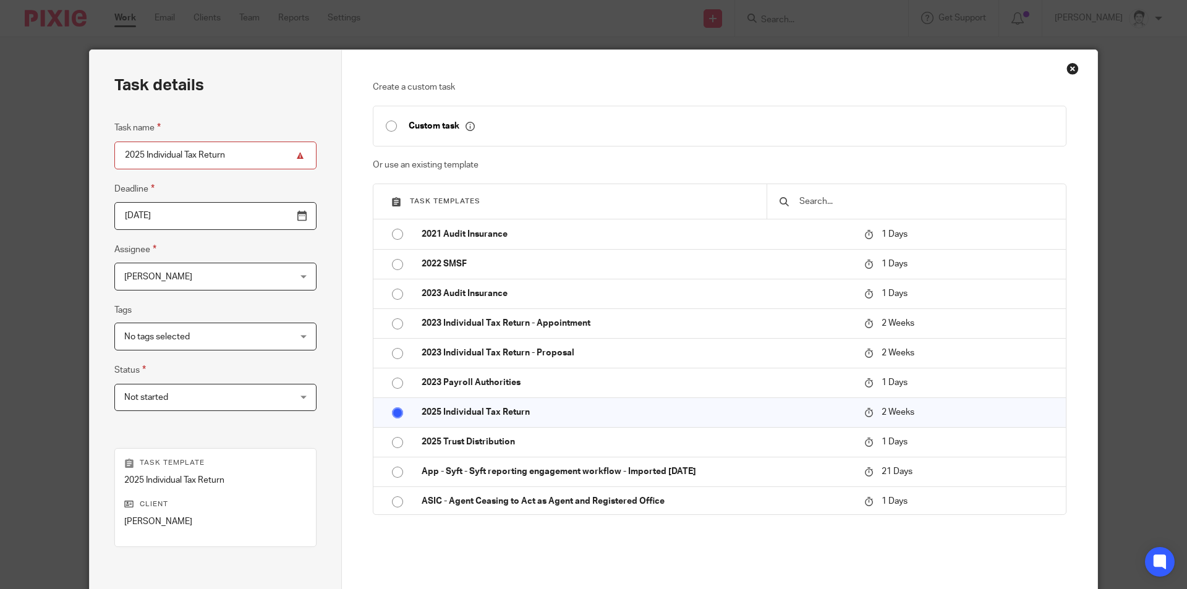
click at [118, 159] on input "2025 Individual Tax Return" at bounding box center [215, 156] width 202 height 28
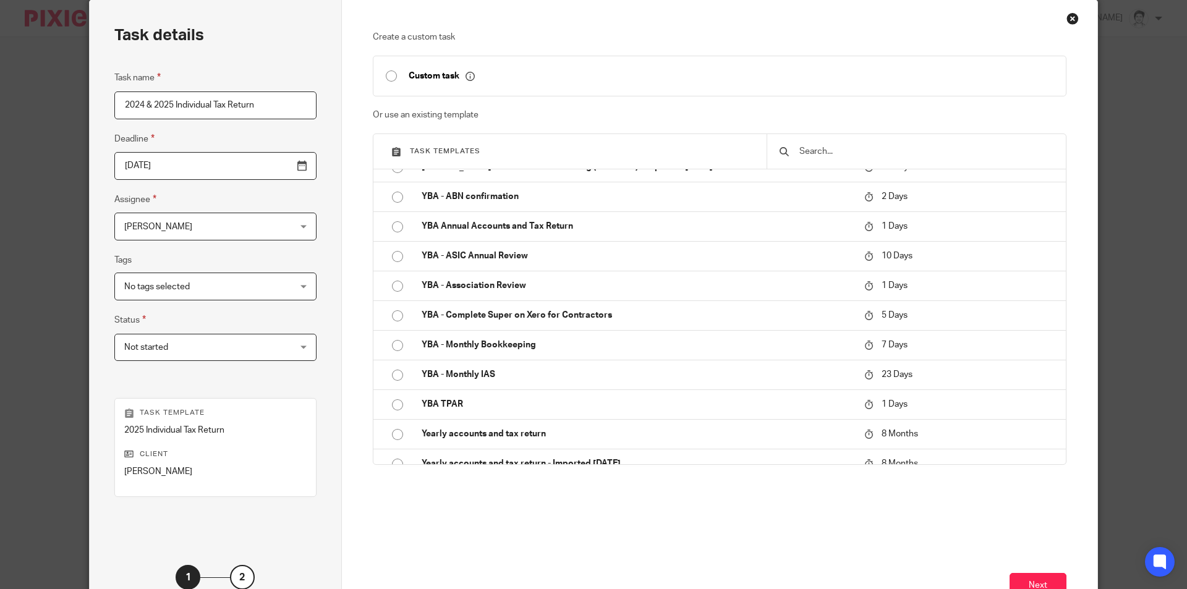
scroll to position [124, 0]
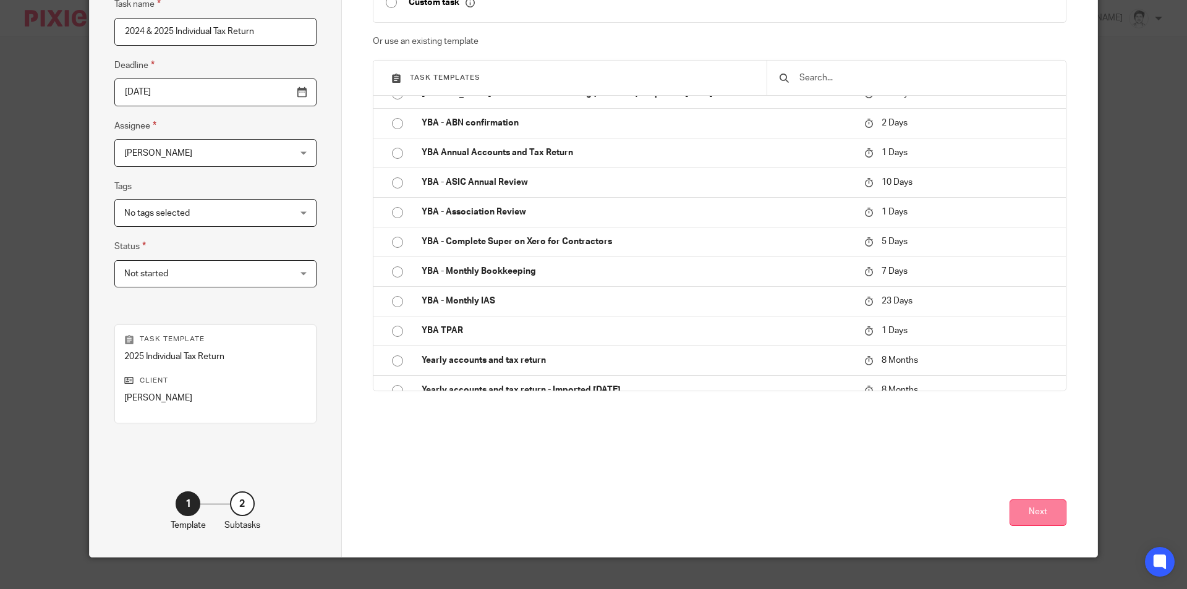
type input "2024 & 2025 Individual Tax Return"
click at [1049, 505] on button "Next" at bounding box center [1038, 513] width 57 height 27
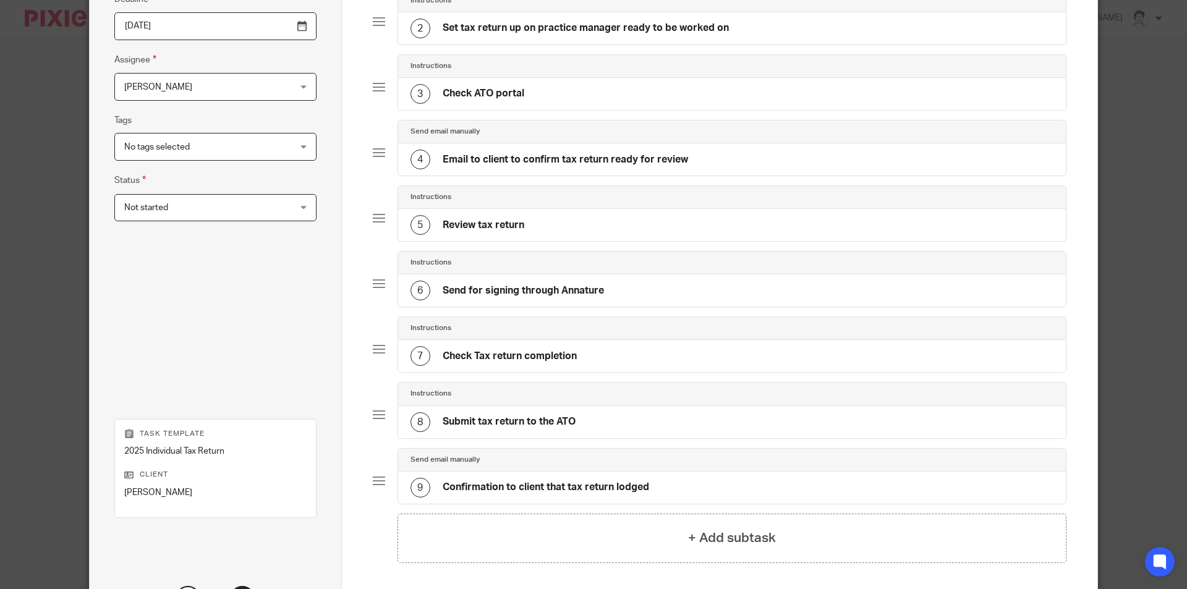
scroll to position [302, 0]
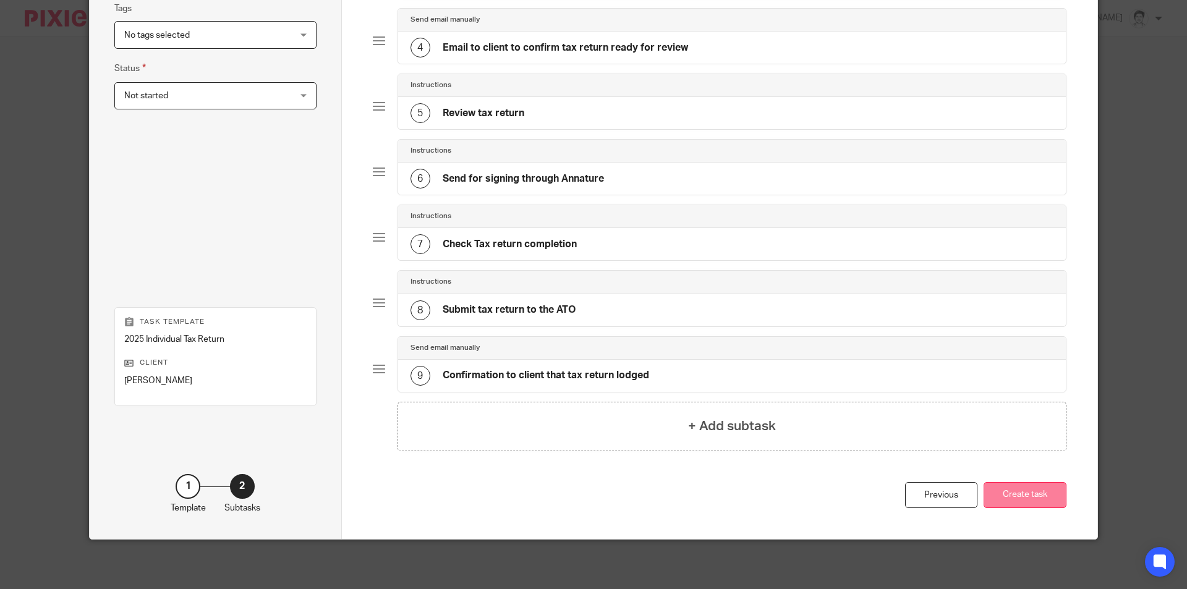
click at [1028, 495] on button "Create task" at bounding box center [1025, 495] width 83 height 27
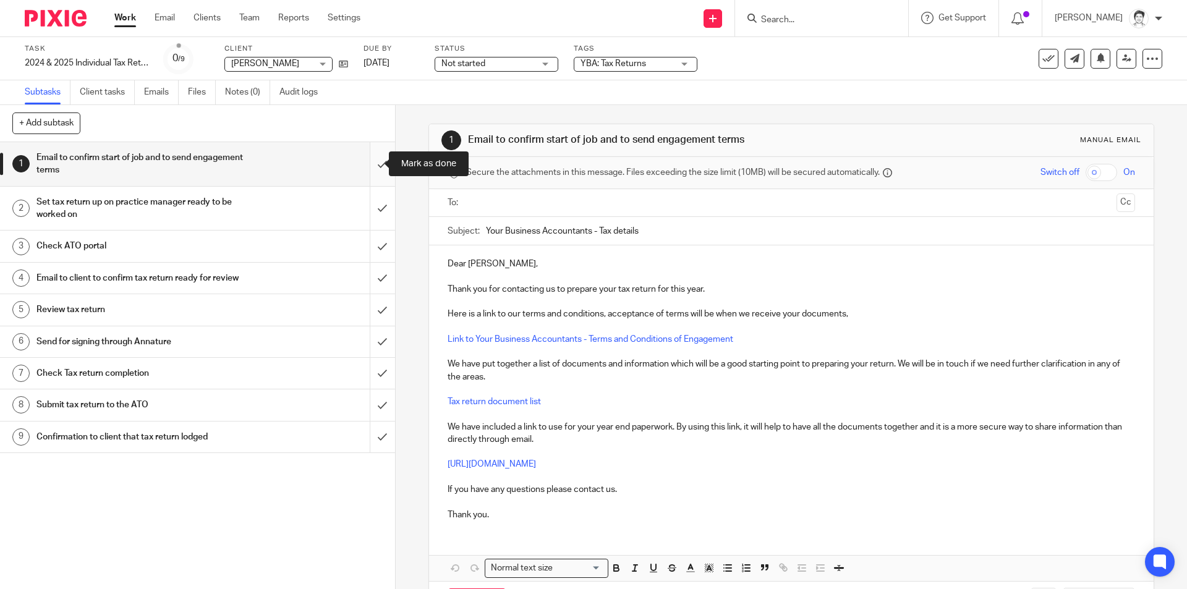
click at [371, 165] on input "submit" at bounding box center [197, 164] width 395 height 44
click at [242, 94] on link "Notes (0)" at bounding box center [247, 92] width 45 height 24
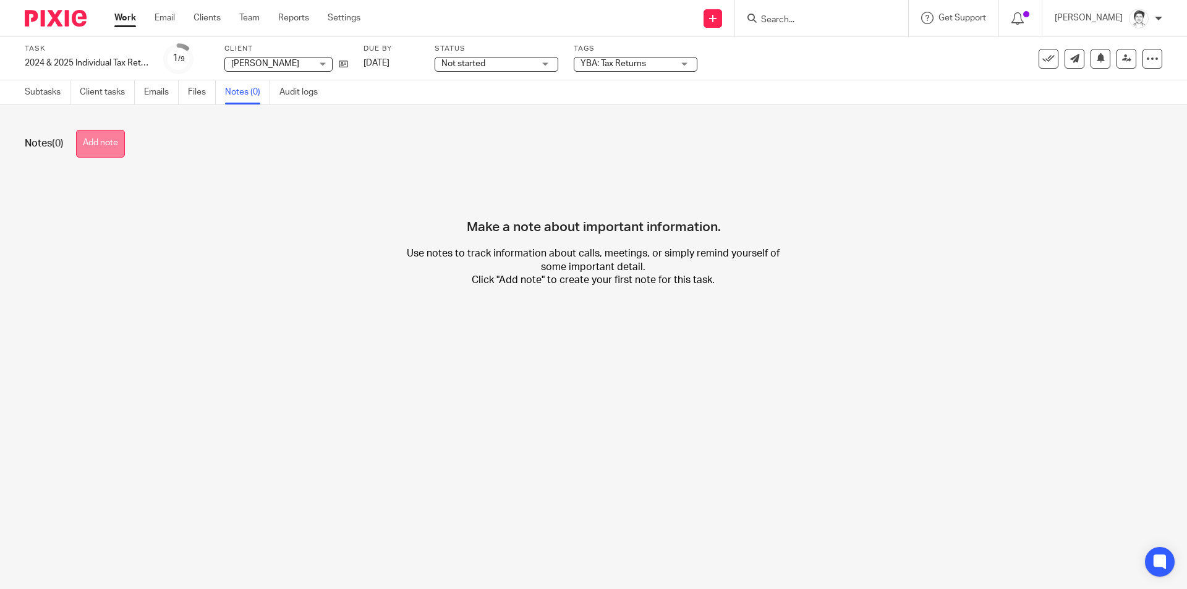
click at [107, 141] on button "Add note" at bounding box center [100, 144] width 49 height 28
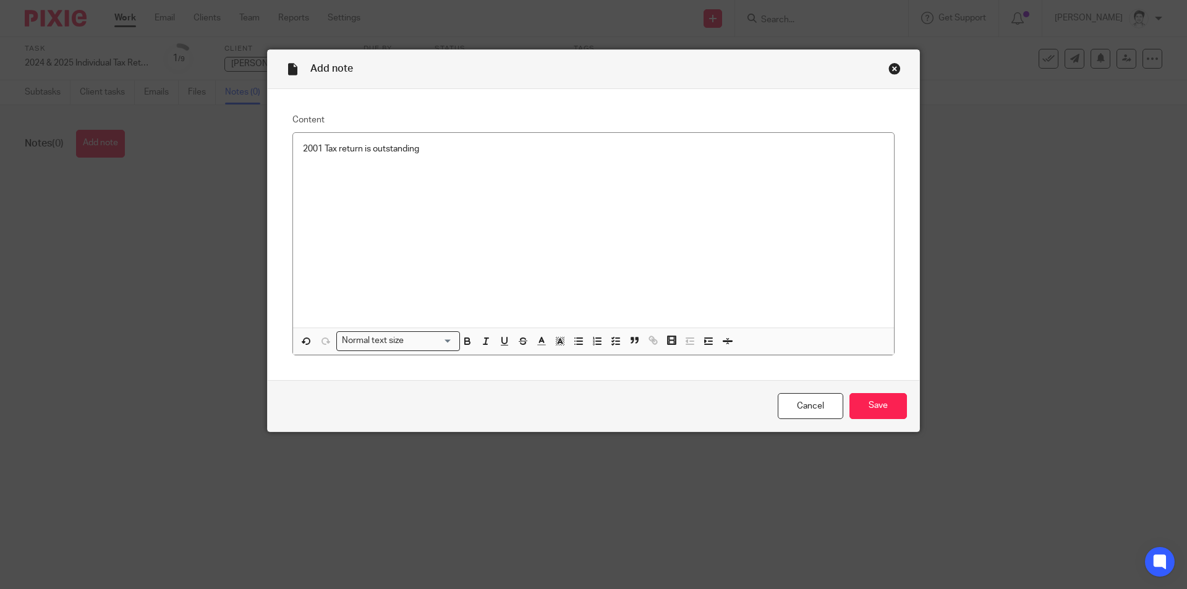
click at [443, 153] on p "2001 Tax return is outstanding" at bounding box center [593, 149] width 581 height 12
click at [297, 184] on div "2001 Tax return is outstanding 2024 ATO prefill shows:" at bounding box center [593, 230] width 601 height 195
click at [581, 344] on button "button" at bounding box center [578, 341] width 15 height 15
click at [350, 183] on p at bounding box center [593, 187] width 581 height 12
click at [339, 173] on p at bounding box center [606, 174] width 557 height 12
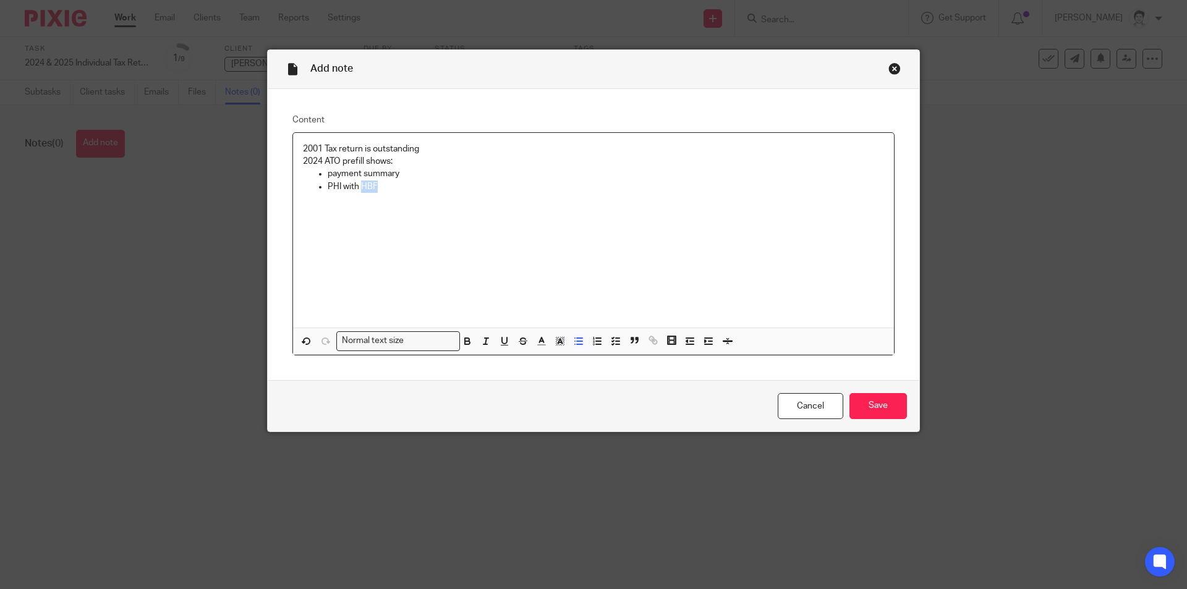
drag, startPoint x: 357, startPoint y: 187, endPoint x: 409, endPoint y: 192, distance: 52.2
click at [409, 192] on p "PHI with HBF" at bounding box center [606, 187] width 557 height 12
click at [576, 343] on icon "button" at bounding box center [578, 341] width 11 height 11
click at [355, 220] on p at bounding box center [593, 224] width 581 height 12
click at [364, 217] on p at bounding box center [606, 211] width 557 height 12
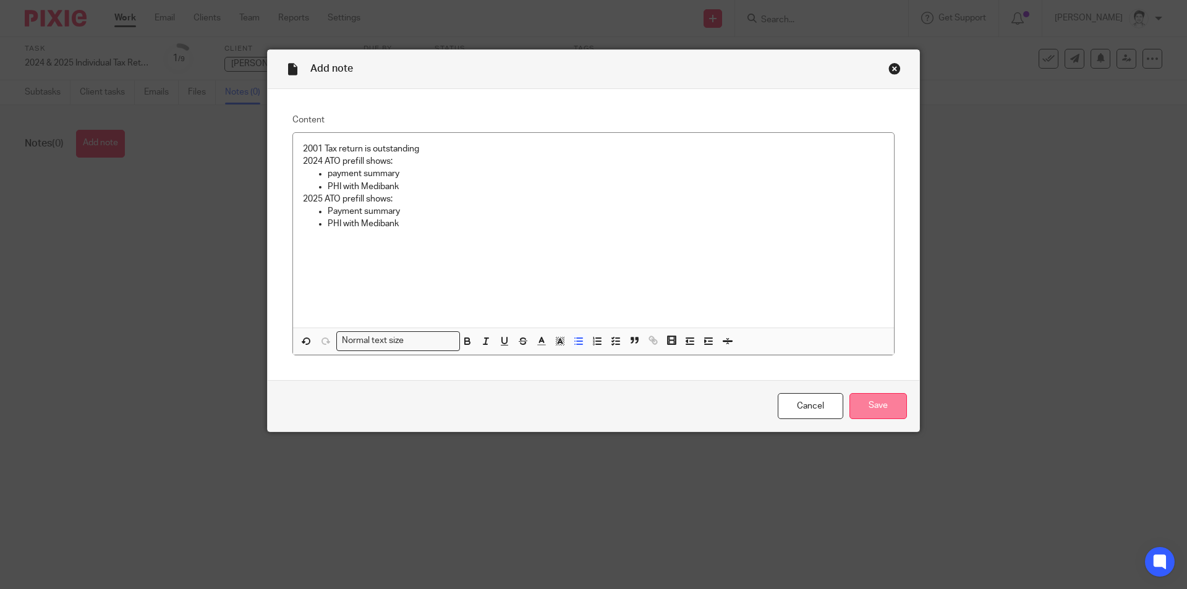
drag, startPoint x: 881, startPoint y: 407, endPoint x: 890, endPoint y: 402, distance: 10.3
click at [881, 407] on input "Save" at bounding box center [879, 406] width 58 height 27
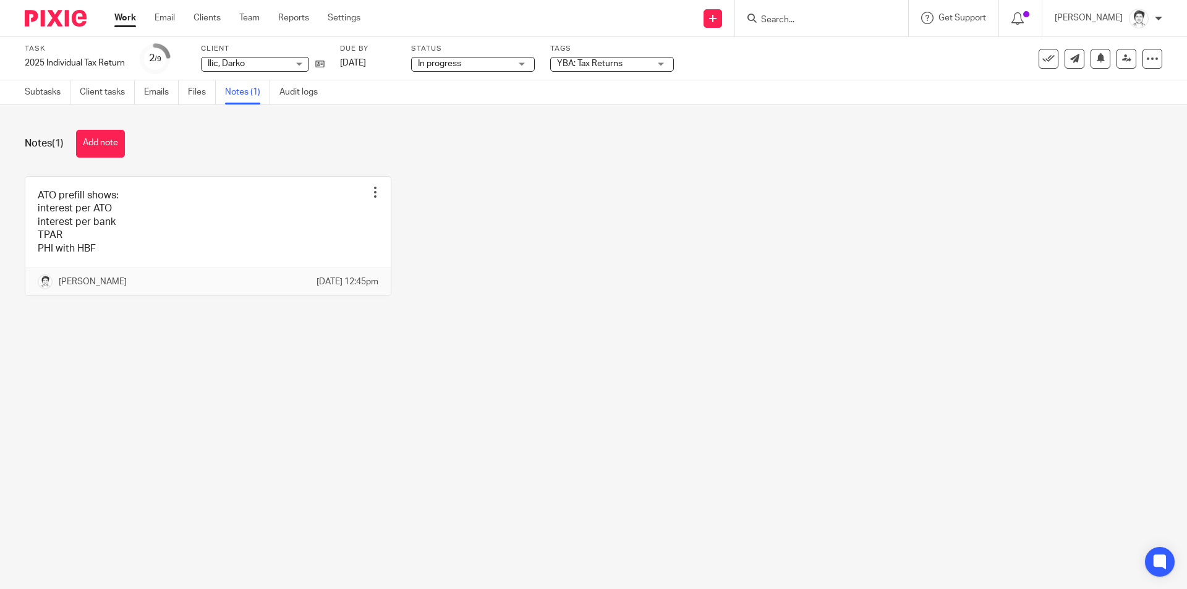
click at [709, 315] on div "ATO prefill shows: interest per ATO interest per bank TPAR PHI with HBF Edit no…" at bounding box center [584, 245] width 1157 height 139
click at [115, 145] on button "Add note" at bounding box center [100, 144] width 49 height 28
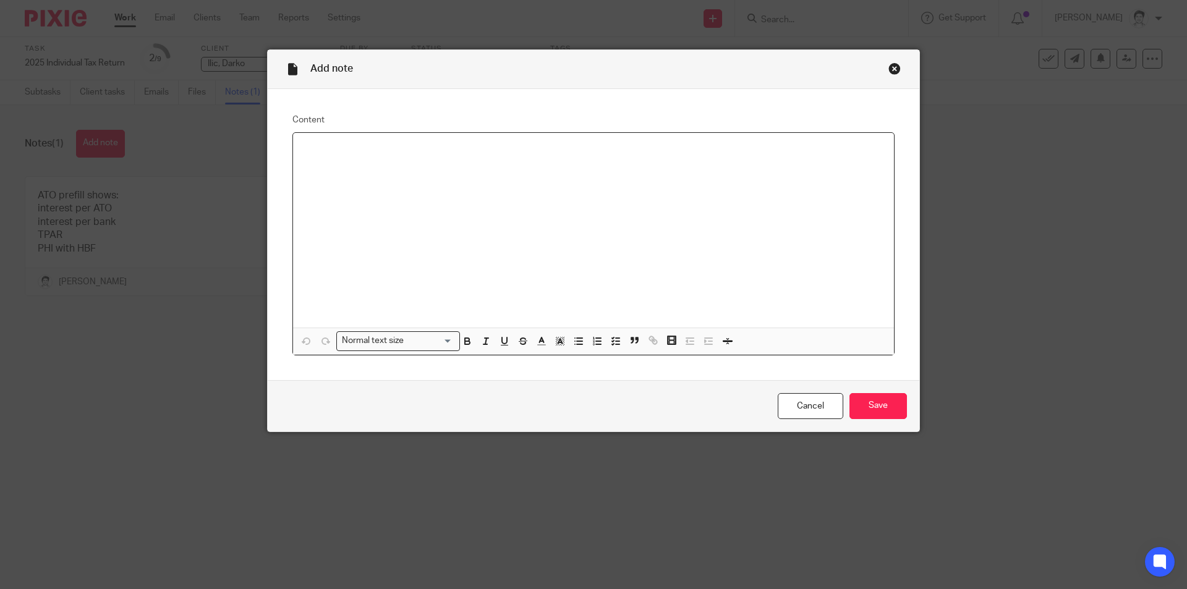
click at [443, 156] on div at bounding box center [593, 230] width 601 height 195
drag, startPoint x: 875, startPoint y: 408, endPoint x: 895, endPoint y: 395, distance: 23.7
click at [875, 407] on input "Save" at bounding box center [879, 406] width 58 height 27
